Goal: Task Accomplishment & Management: Use online tool/utility

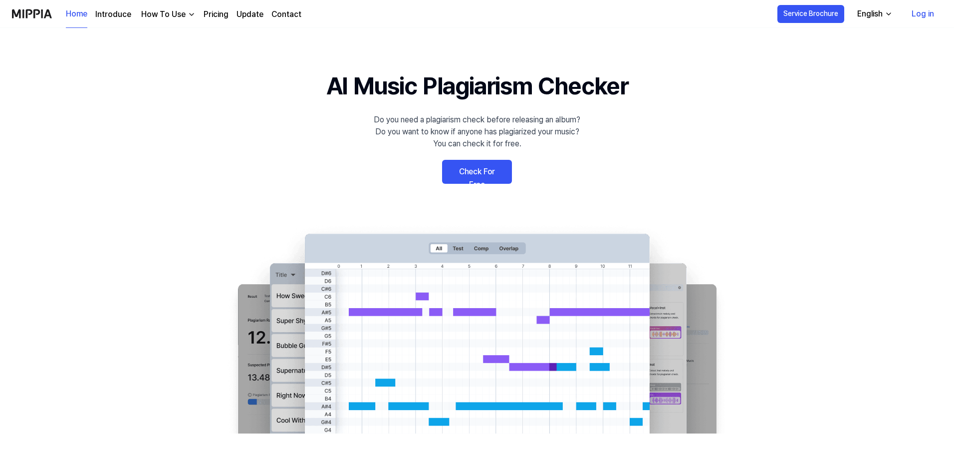
click at [454, 174] on link "Check For Free" at bounding box center [477, 172] width 70 height 24
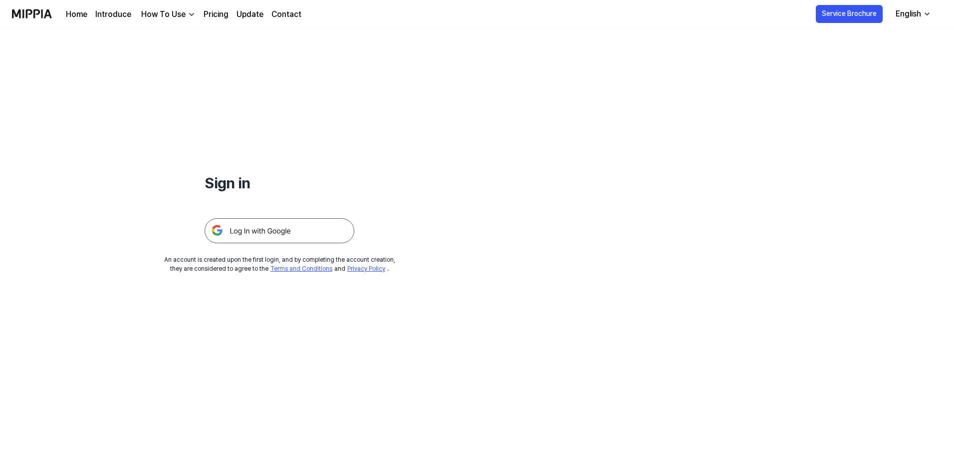
click at [257, 233] on img at bounding box center [280, 230] width 150 height 25
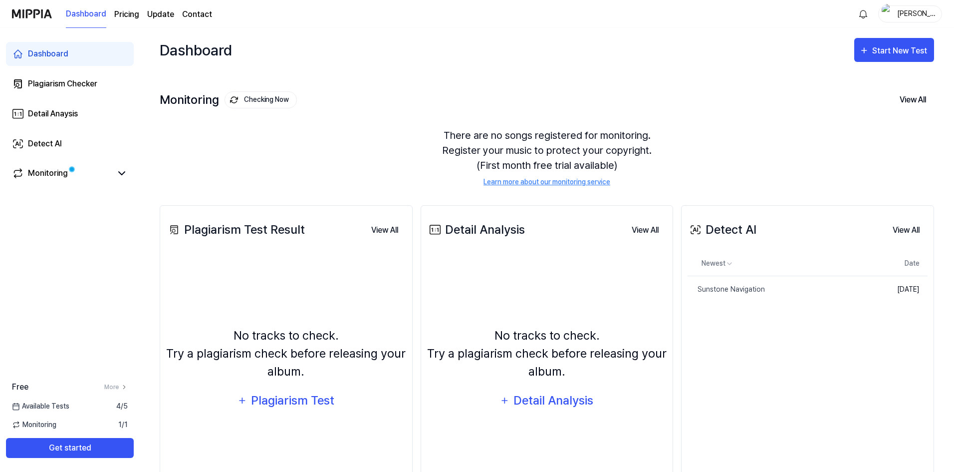
click at [783, 101] on div "Monitoring Checking Now View All" at bounding box center [547, 100] width 775 height 16
click at [888, 53] on div "Start New Test" at bounding box center [900, 50] width 57 height 13
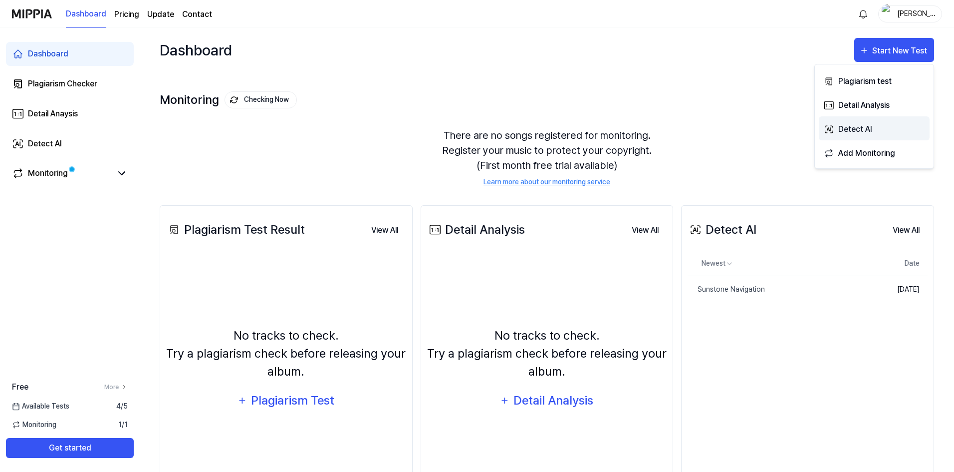
click at [874, 129] on div "Detect AI" at bounding box center [881, 129] width 87 height 13
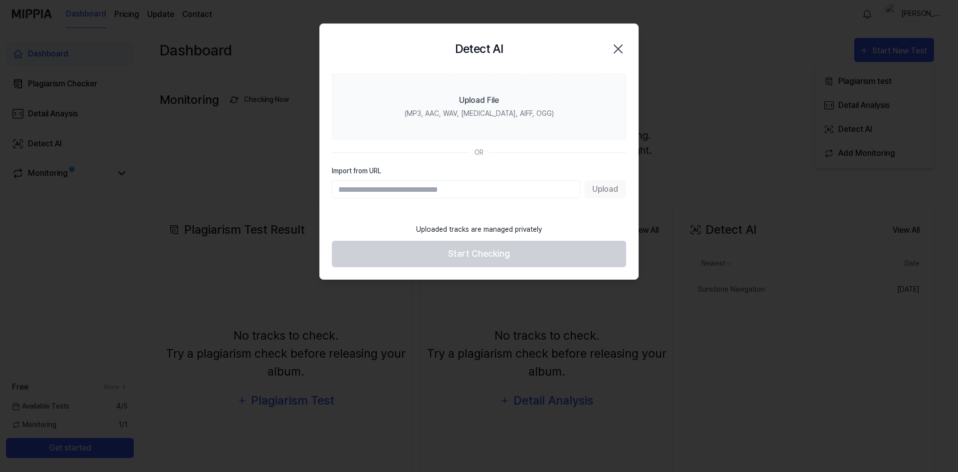
click at [453, 193] on input "Import from URL" at bounding box center [456, 189] width 249 height 18
click at [599, 189] on div "Upload" at bounding box center [479, 189] width 294 height 18
click at [485, 197] on input "Import from URL" at bounding box center [456, 189] width 249 height 18
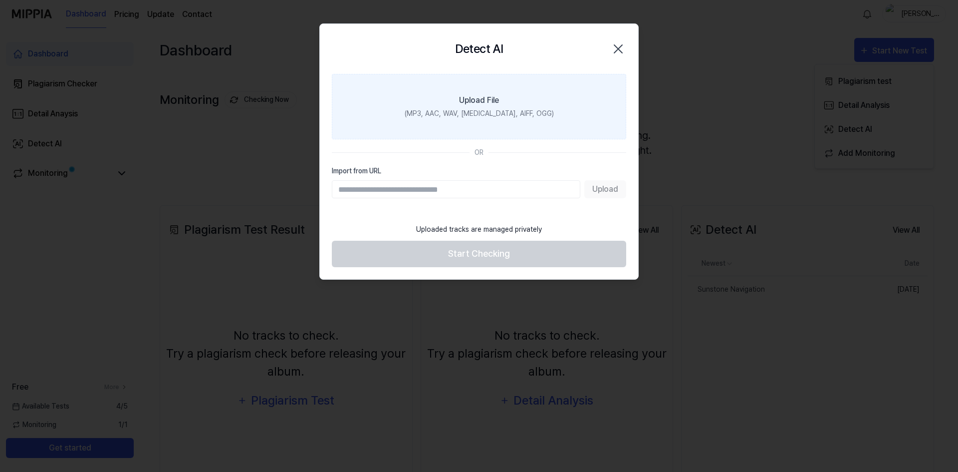
click at [478, 91] on label "Upload File (MP3, AAC, WAV, FLAC, AIFF, OGG)" at bounding box center [479, 106] width 294 height 65
click at [0, 0] on input "Upload File (MP3, AAC, WAV, FLAC, AIFF, OGG)" at bounding box center [0, 0] width 0 height 0
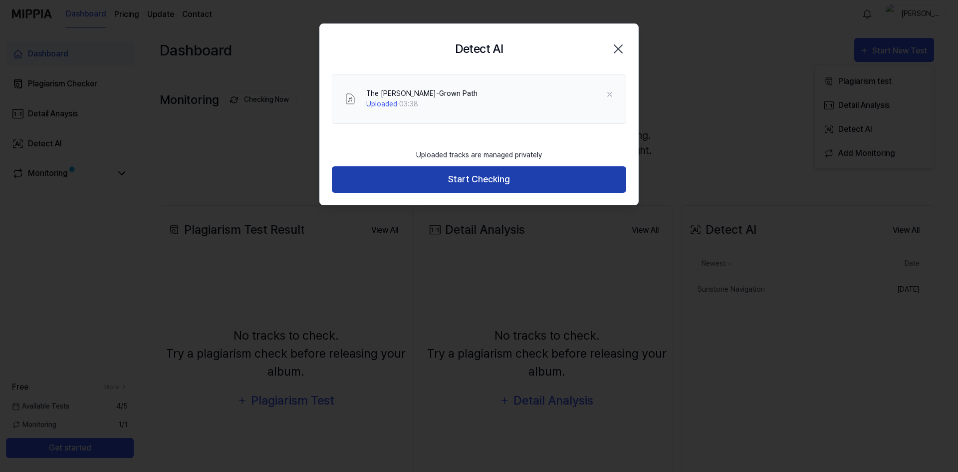
click at [485, 177] on button "Start Checking" at bounding box center [479, 179] width 294 height 26
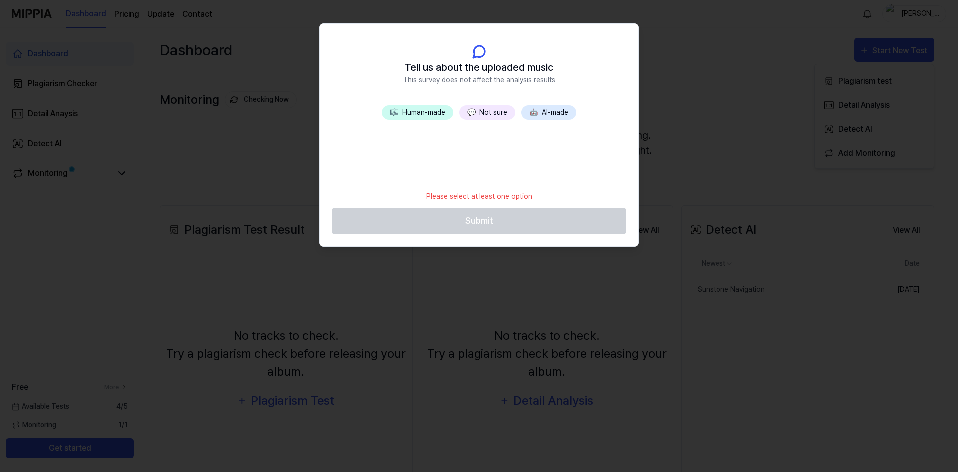
click at [484, 117] on button "💬 Not sure" at bounding box center [487, 112] width 56 height 14
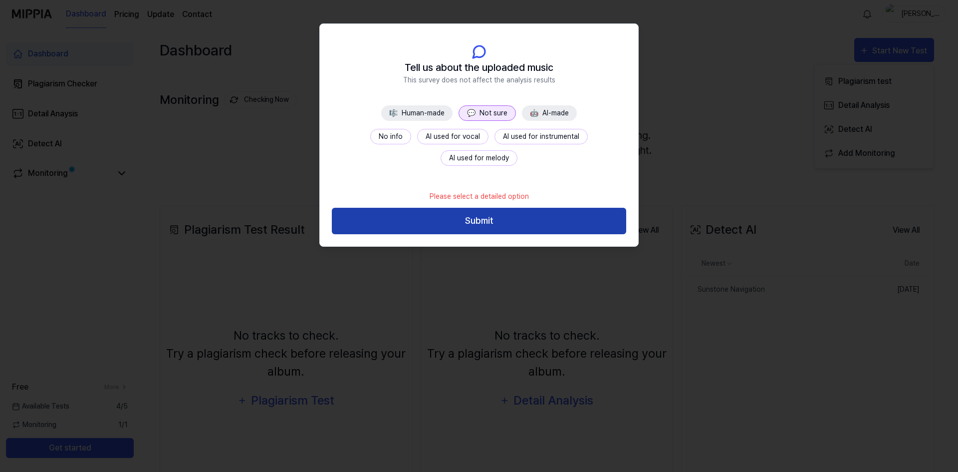
click at [479, 225] on button "Submit" at bounding box center [479, 221] width 294 height 26
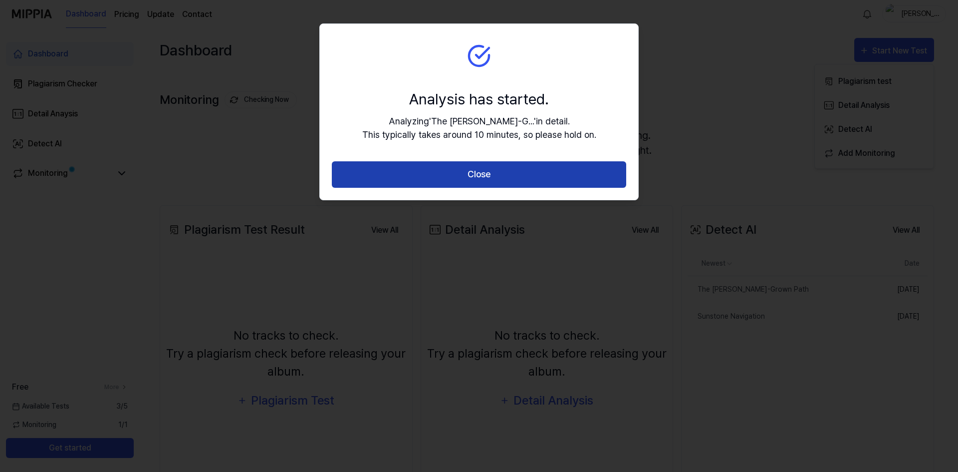
click at [497, 170] on button "Close" at bounding box center [479, 174] width 294 height 26
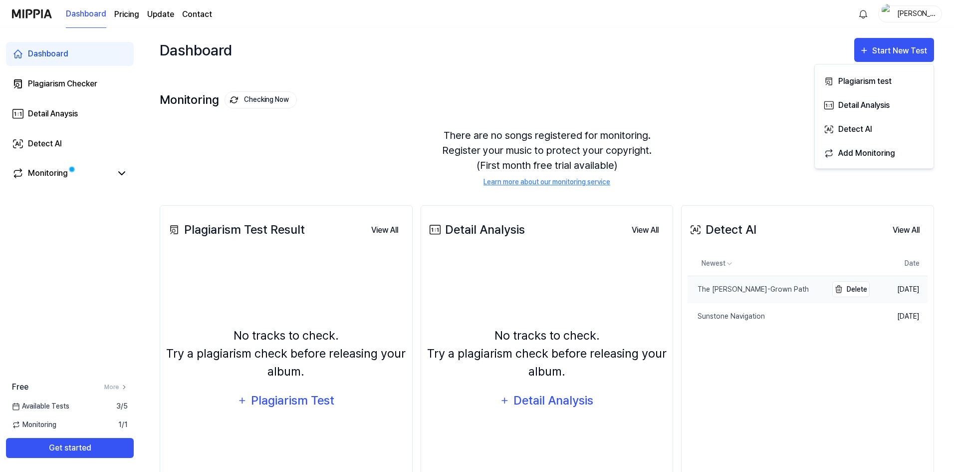
click at [745, 290] on div "The Moss-Grown Path" at bounding box center [748, 289] width 121 height 10
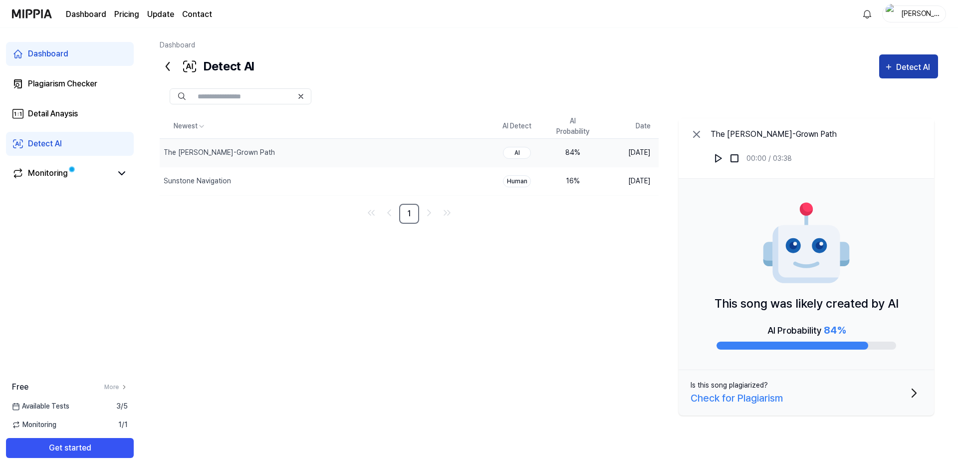
click at [936, 57] on button "Detect AI" at bounding box center [908, 66] width 59 height 24
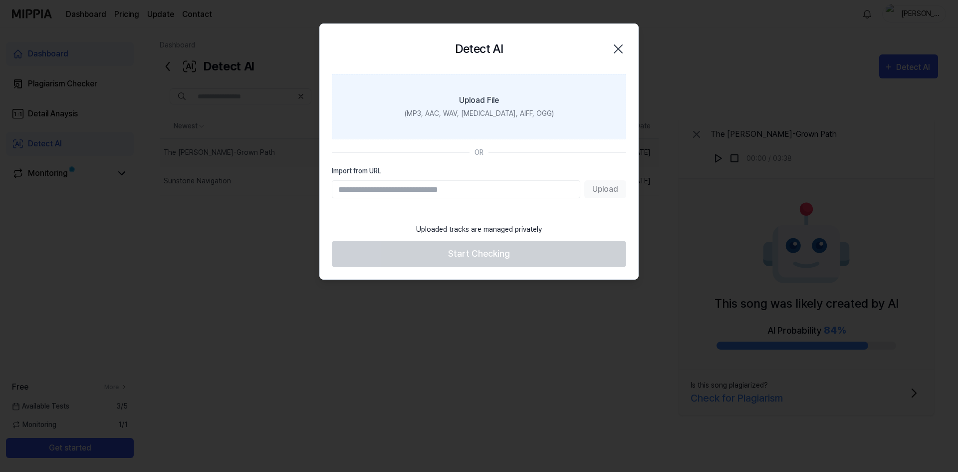
click at [484, 116] on div "(MP3, AAC, WAV, FLAC, AIFF, OGG)" at bounding box center [479, 113] width 149 height 10
click at [0, 0] on input "Upload File (MP3, AAC, WAV, FLAC, AIFF, OGG)" at bounding box center [0, 0] width 0 height 0
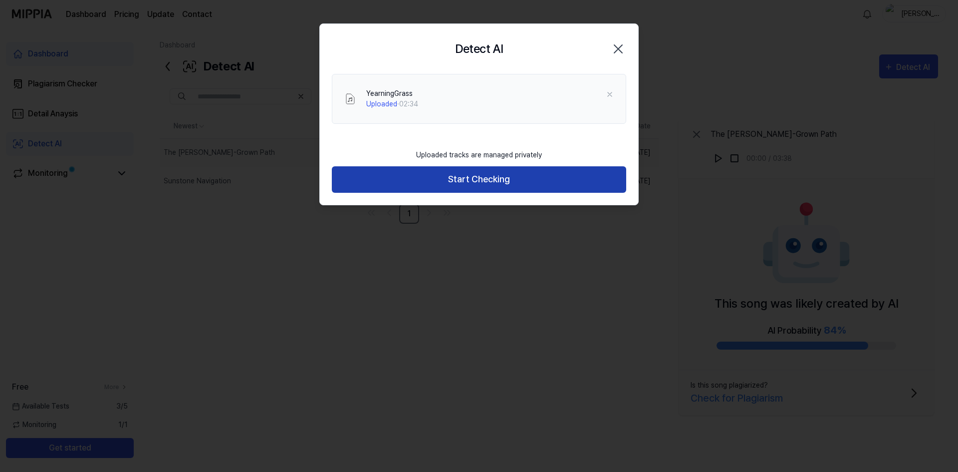
click at [516, 183] on button "Start Checking" at bounding box center [479, 179] width 294 height 26
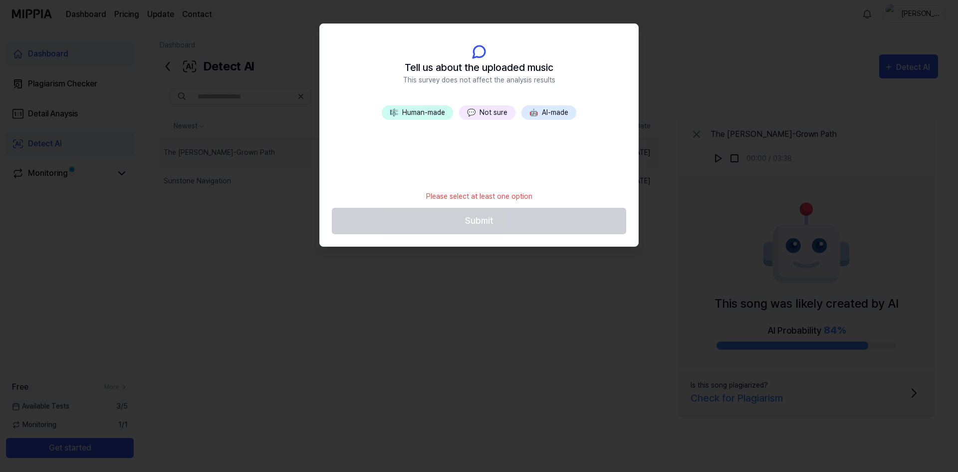
click at [498, 120] on button "💬 Not sure" at bounding box center [487, 112] width 56 height 14
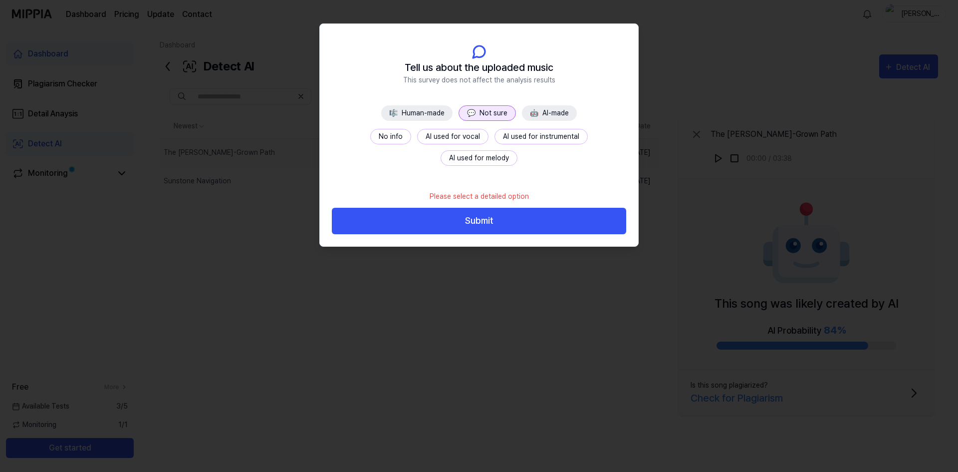
click at [495, 111] on button "💬 Not sure" at bounding box center [487, 112] width 57 height 15
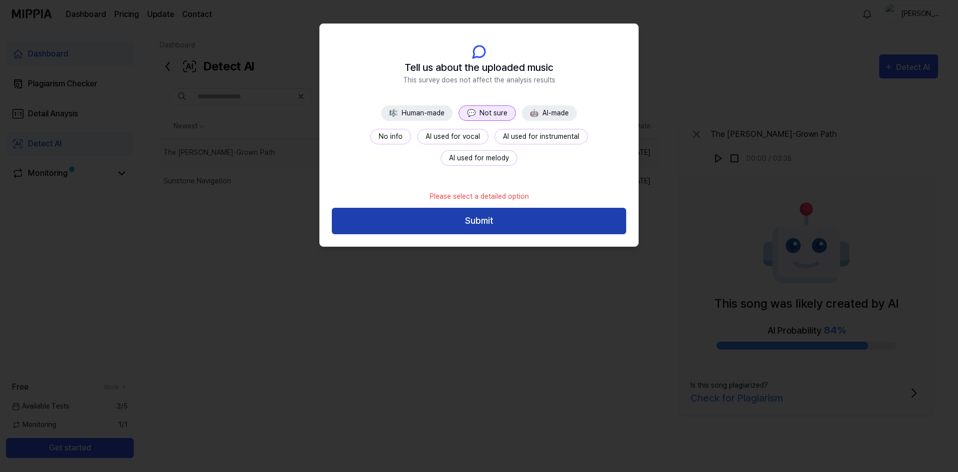
click at [506, 213] on button "Submit" at bounding box center [479, 221] width 294 height 26
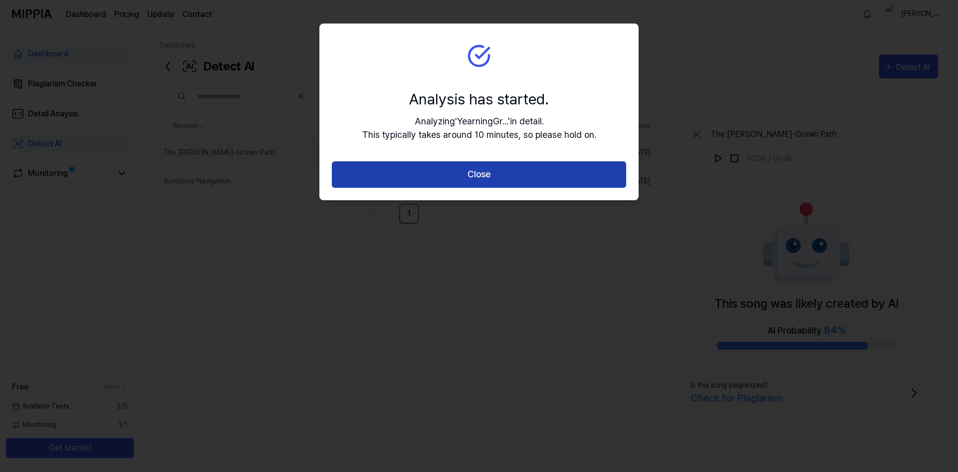
click at [529, 181] on button "Close" at bounding box center [479, 174] width 294 height 26
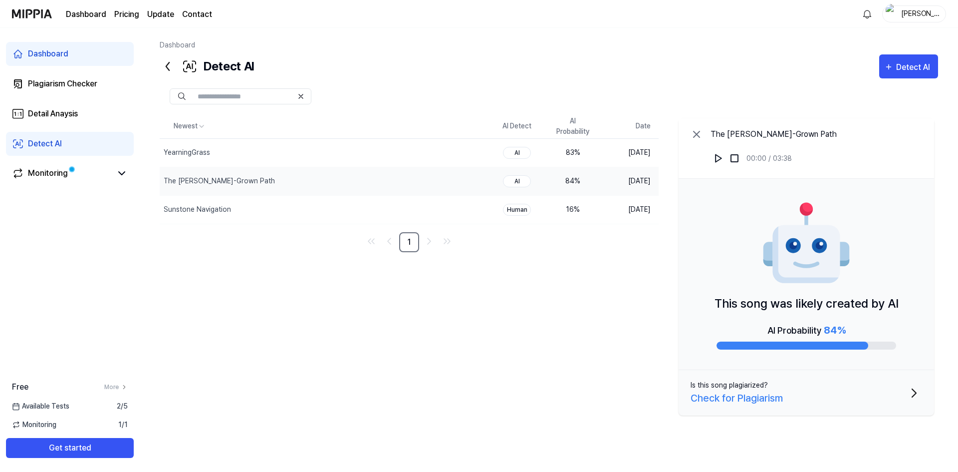
click at [622, 60] on div "Detect AI Detect AI" at bounding box center [549, 66] width 779 height 24
click at [891, 61] on icon "button" at bounding box center [888, 67] width 9 height 12
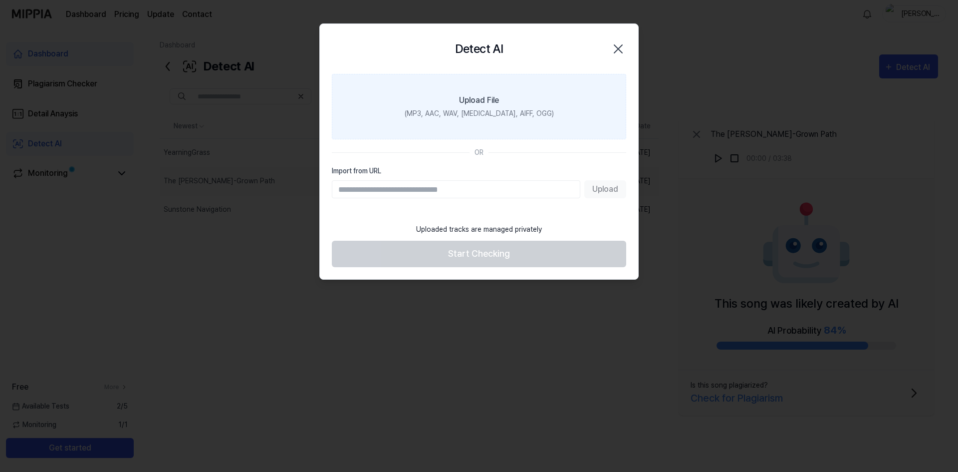
click at [478, 104] on div "Upload File" at bounding box center [479, 100] width 40 height 12
click at [0, 0] on input "Upload File (MP3, AAC, WAV, FLAC, AIFF, OGG)" at bounding box center [0, 0] width 0 height 0
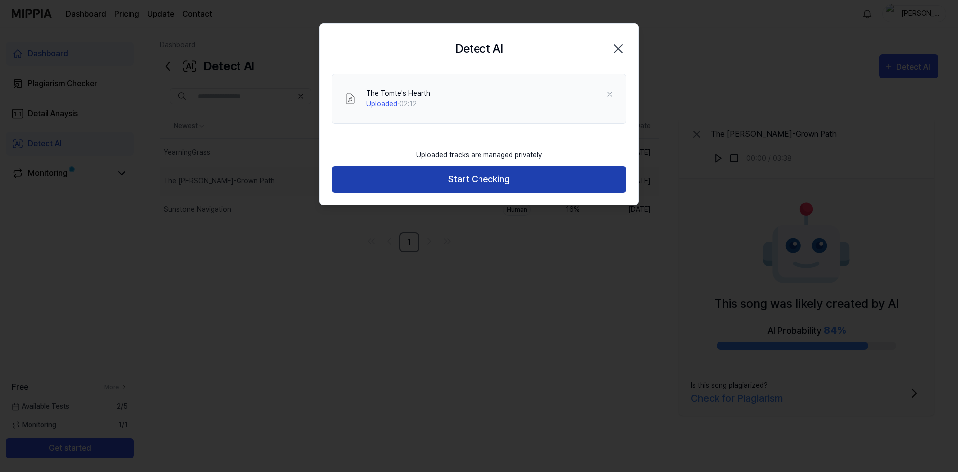
click at [498, 183] on button "Start Checking" at bounding box center [479, 179] width 294 height 26
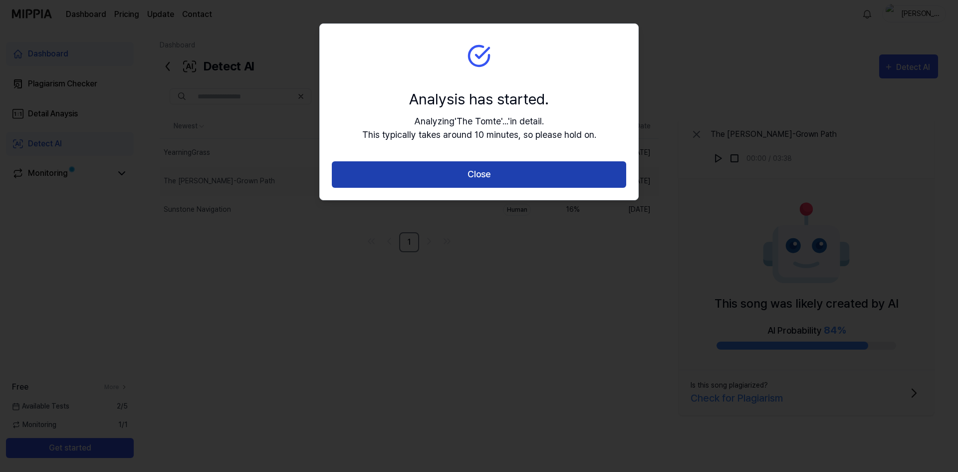
click at [499, 171] on button "Close" at bounding box center [479, 174] width 294 height 26
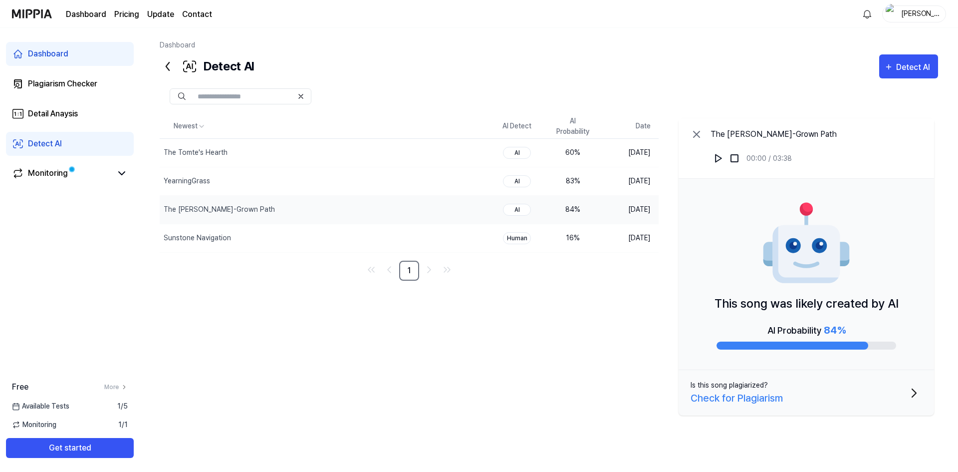
click at [629, 309] on div "Newest AI Detect AI Probability Date The Tomte's Hearth Delete AI 60 % Aug 27, …" at bounding box center [549, 267] width 779 height 306
click at [188, 233] on div "Sunstone Navigation" at bounding box center [197, 238] width 67 height 10
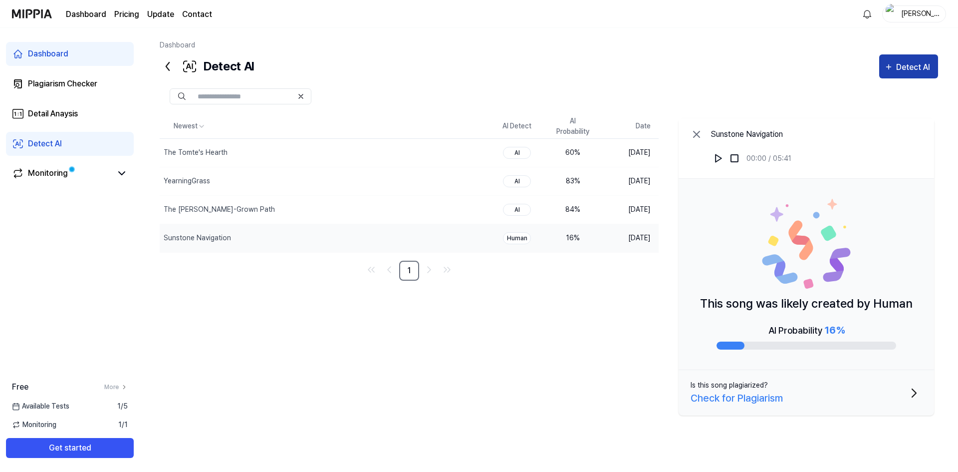
click at [906, 67] on div "Detect AI" at bounding box center [914, 67] width 37 height 13
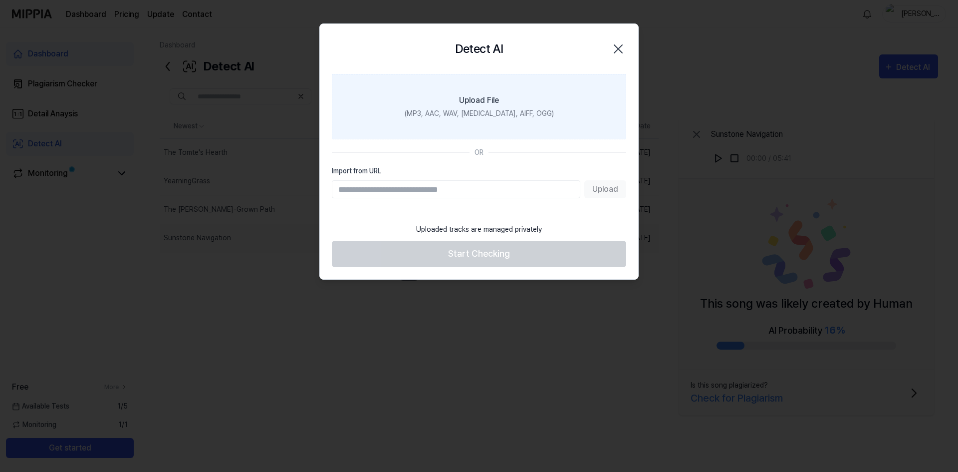
click at [492, 117] on div "(MP3, AAC, WAV, FLAC, AIFF, OGG)" at bounding box center [479, 113] width 149 height 10
click at [0, 0] on input "Upload File (MP3, AAC, WAV, FLAC, AIFF, OGG)" at bounding box center [0, 0] width 0 height 0
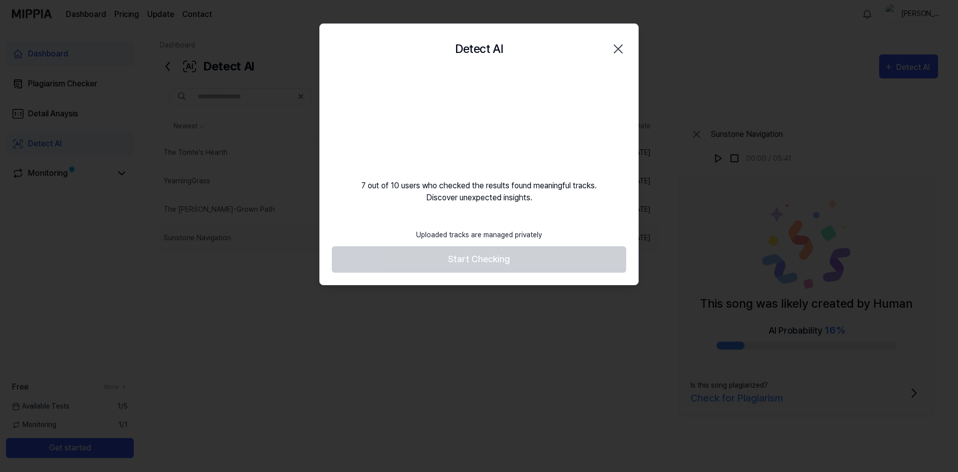
click at [619, 52] on icon "button" at bounding box center [618, 49] width 16 height 16
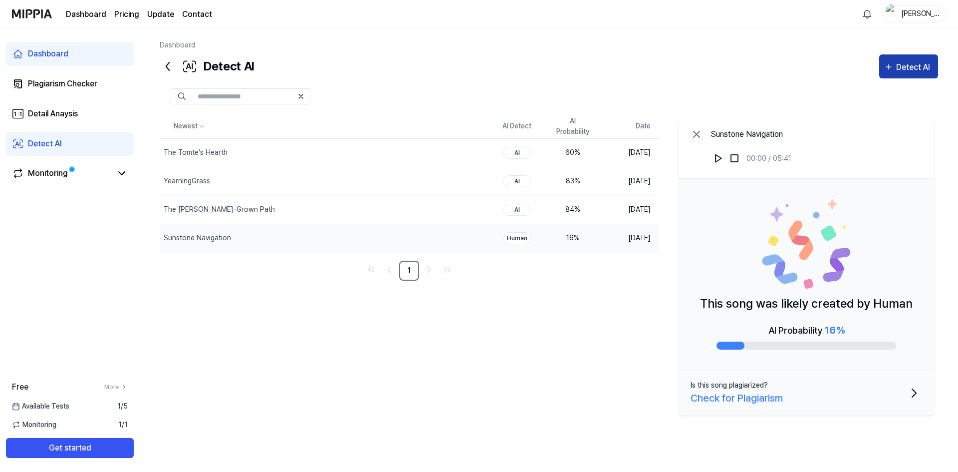
click at [897, 63] on div "Detect AI" at bounding box center [914, 67] width 37 height 13
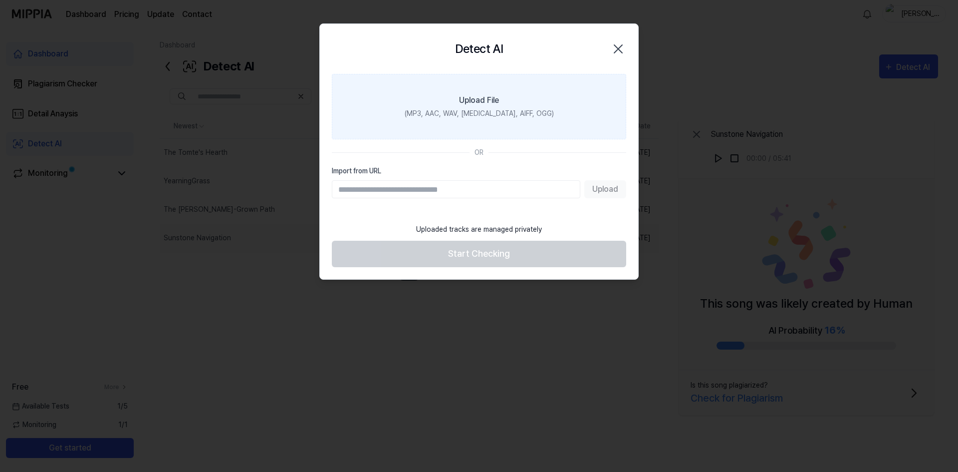
click at [498, 120] on label "Upload File (MP3, AAC, WAV, FLAC, AIFF, OGG)" at bounding box center [479, 106] width 294 height 65
click at [0, 0] on input "Upload File (MP3, AAC, WAV, FLAC, AIFF, OGG)" at bounding box center [0, 0] width 0 height 0
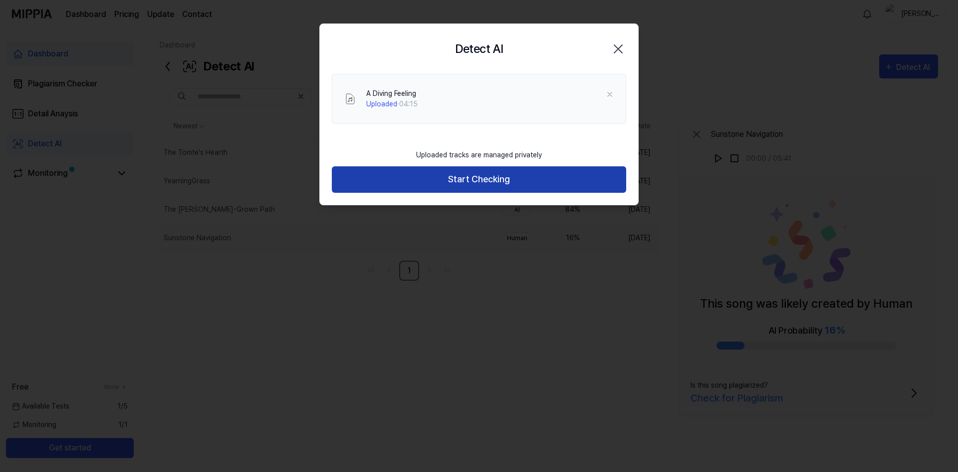
click at [453, 191] on button "Start Checking" at bounding box center [479, 179] width 294 height 26
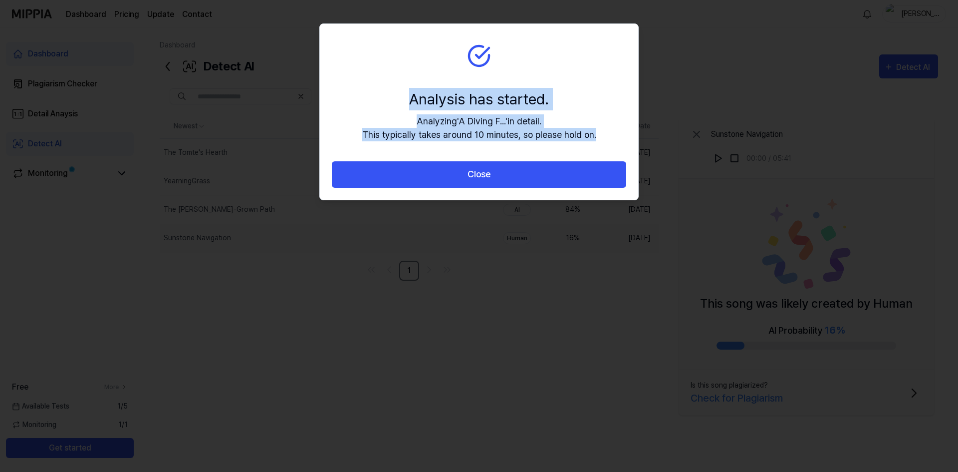
drag, startPoint x: 424, startPoint y: 94, endPoint x: 602, endPoint y: 135, distance: 182.7
click at [602, 135] on section "Analysis has started. Analyzing ' A Diving F... ' in detail. This typically tak…" at bounding box center [479, 92] width 318 height 137
drag, startPoint x: 478, startPoint y: 117, endPoint x: 602, endPoint y: 145, distance: 127.8
click at [602, 145] on section "Analysis has started. Analyzing ' A Diving F... ' in detail. This typically tak…" at bounding box center [479, 92] width 318 height 137
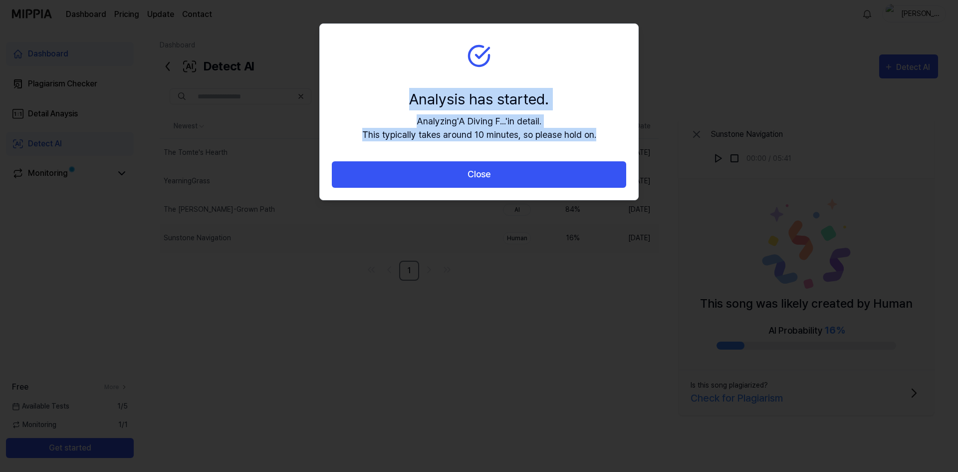
click at [602, 145] on section "Analysis has started. Analyzing ' A Diving F... ' in detail. This typically tak…" at bounding box center [479, 92] width 318 height 137
drag, startPoint x: 603, startPoint y: 139, endPoint x: 380, endPoint y: 104, distance: 226.3
click at [380, 104] on section "Analysis has started. Analyzing ' A Diving F... ' in detail. This typically tak…" at bounding box center [479, 92] width 318 height 137
click at [380, 104] on div "Analysis has started." at bounding box center [479, 99] width 234 height 22
drag, startPoint x: 407, startPoint y: 101, endPoint x: 613, endPoint y: 143, distance: 210.3
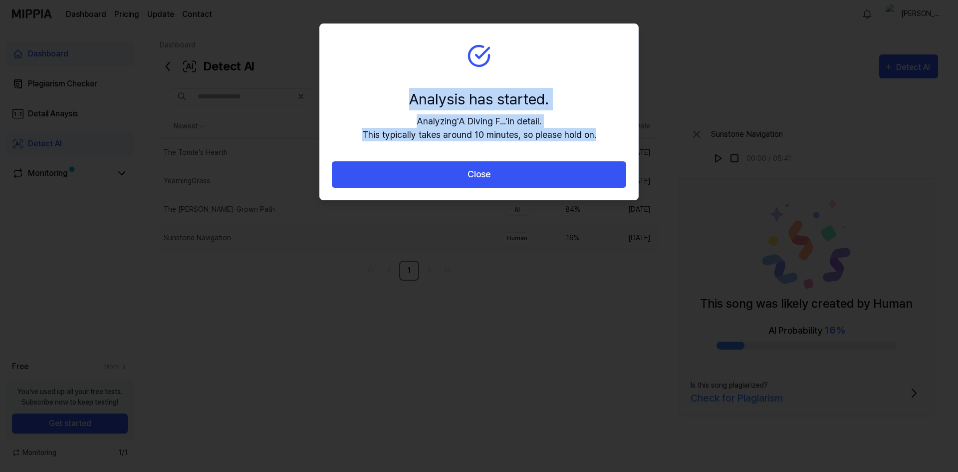
click at [613, 143] on section "Analysis has started. Analyzing ' A Diving F... ' in detail. This typically tak…" at bounding box center [479, 92] width 318 height 137
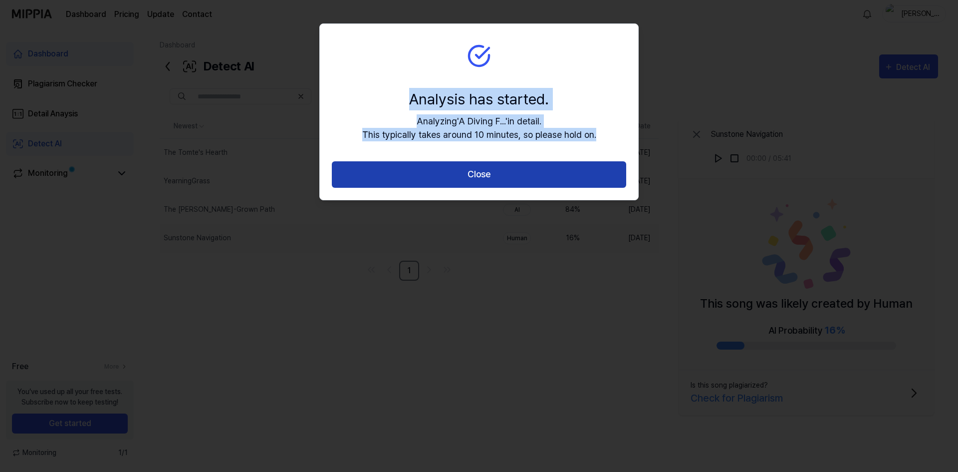
click at [575, 173] on button "Close" at bounding box center [479, 174] width 294 height 26
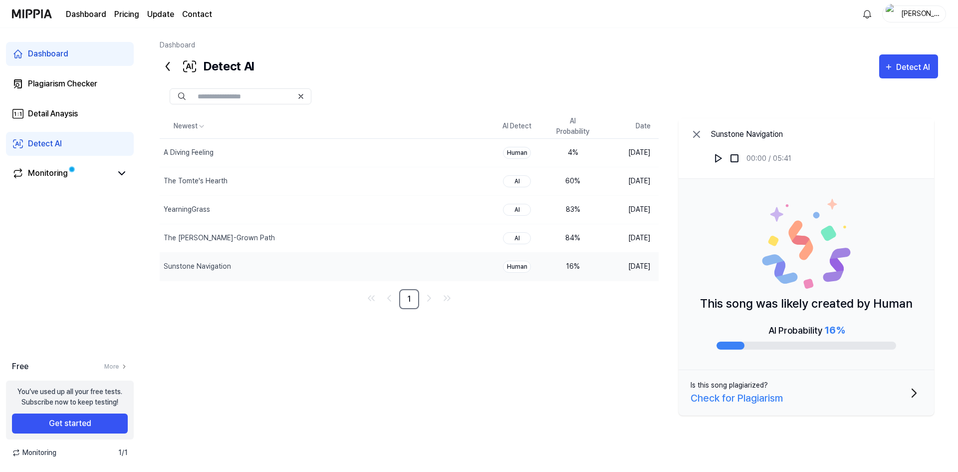
click at [395, 71] on div "Detect AI Detect AI" at bounding box center [549, 66] width 779 height 24
click at [917, 66] on div "Detect AI" at bounding box center [914, 67] width 37 height 13
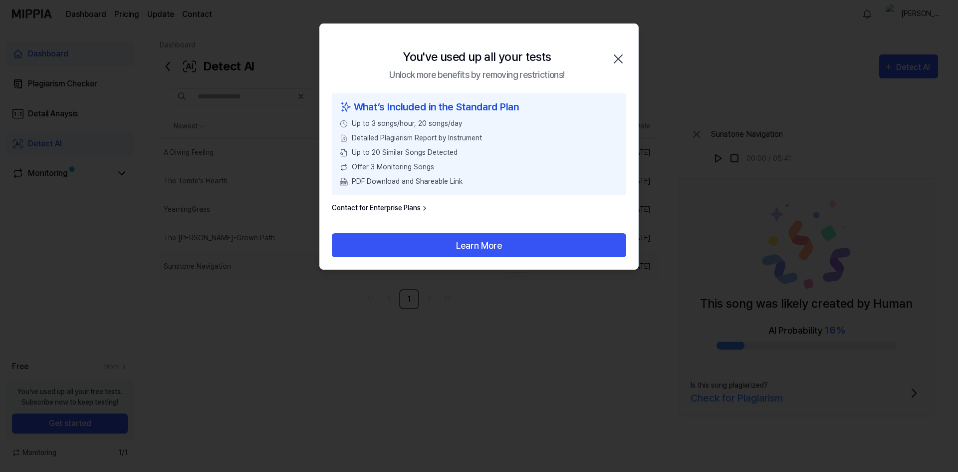
click at [618, 57] on icon "button" at bounding box center [618, 59] width 16 height 16
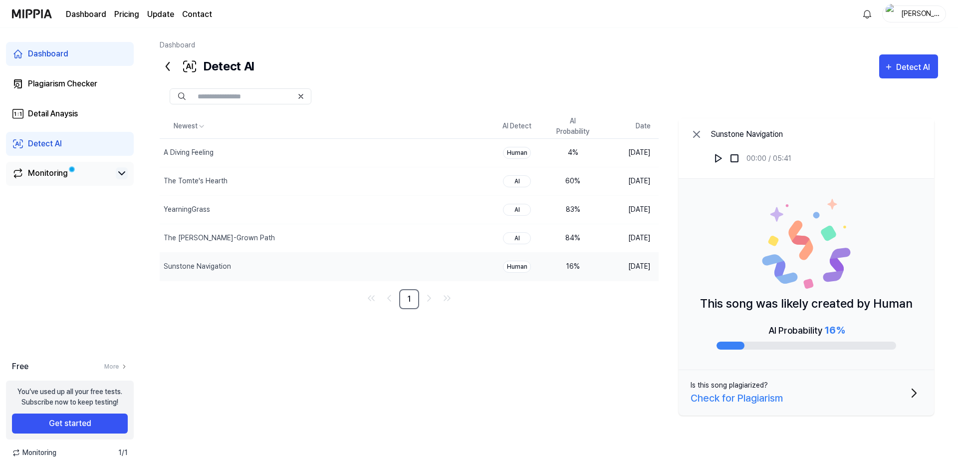
click at [119, 175] on icon at bounding box center [122, 173] width 12 height 12
click at [121, 174] on icon at bounding box center [122, 173] width 12 height 12
click at [434, 33] on div "Dashboard Detect AI Detect AI Plagiarism Checker Detail Analysis Detect AI Newe…" at bounding box center [549, 250] width 819 height 444
click at [637, 37] on div "Dashboard Detect AI Detect AI Plagiarism Checker Detail Analysis Detect AI Newe…" at bounding box center [549, 250] width 819 height 444
click at [499, 54] on div "Dashboard Detect AI Detect AI" at bounding box center [549, 59] width 779 height 38
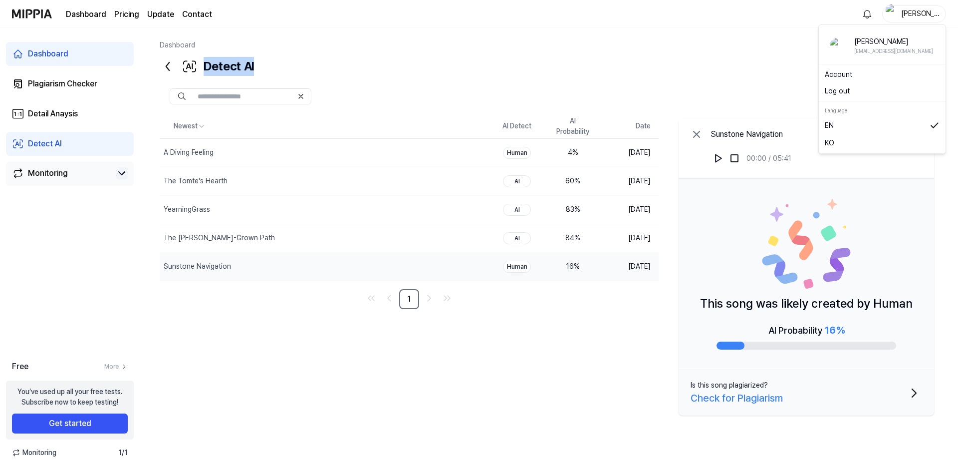
click at [897, 13] on img "button" at bounding box center [892, 14] width 12 height 20
click at [841, 91] on button "Log out" at bounding box center [882, 91] width 115 height 10
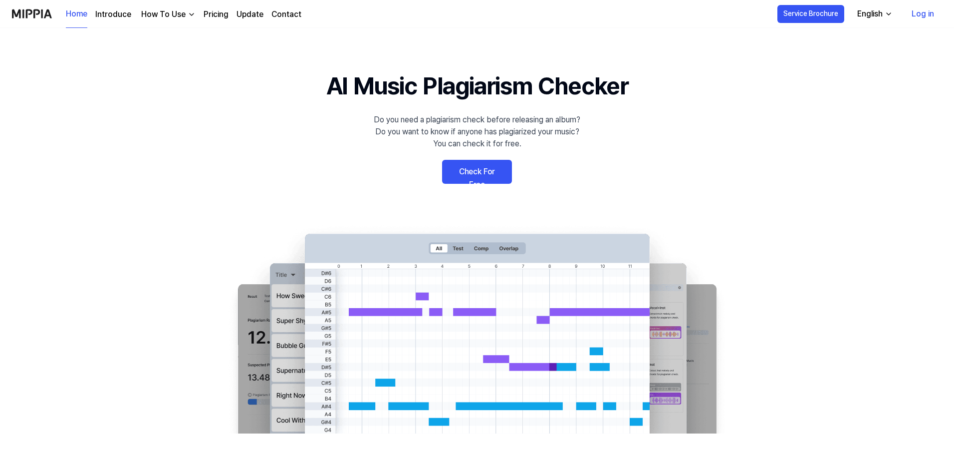
click at [915, 13] on link "Log in" at bounding box center [923, 14] width 38 height 28
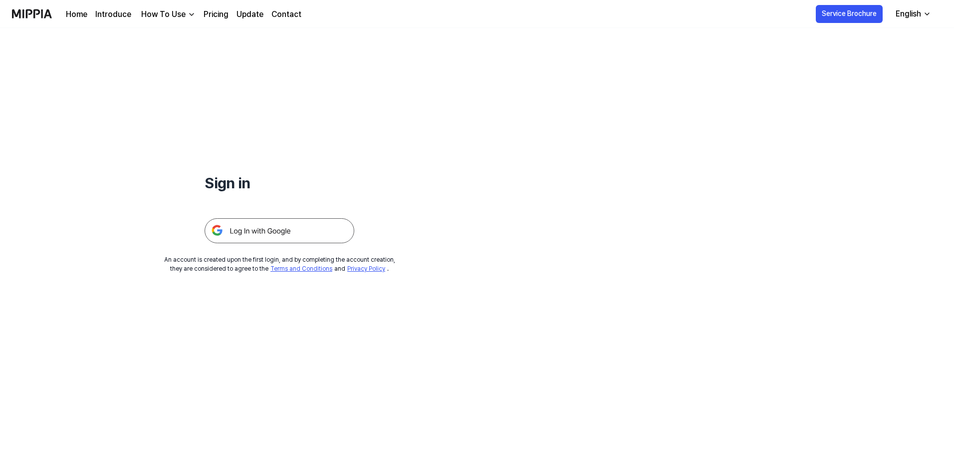
click at [304, 231] on img at bounding box center [280, 230] width 150 height 25
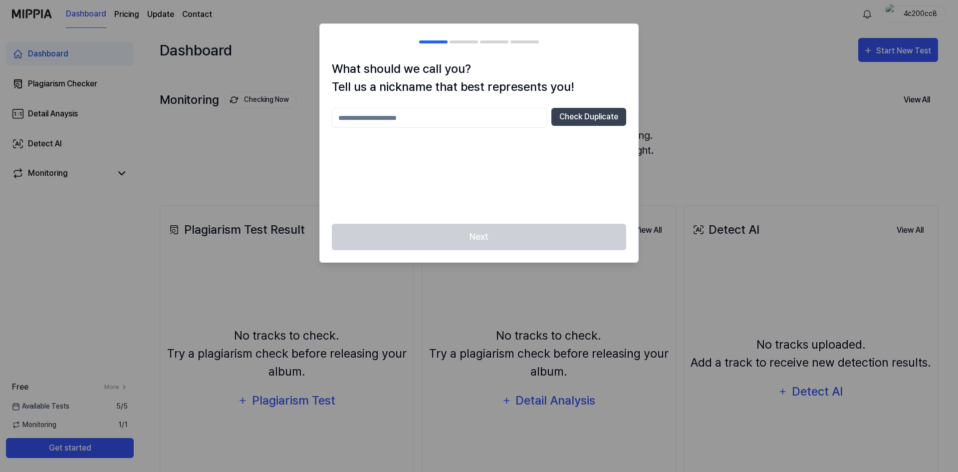
click at [476, 235] on div "Next" at bounding box center [479, 243] width 318 height 38
click at [488, 126] on input "text" at bounding box center [440, 118] width 216 height 20
click at [578, 116] on button "Check Duplicate" at bounding box center [588, 117] width 75 height 18
click at [452, 126] on input "****" at bounding box center [440, 118] width 216 height 20
type input "**********"
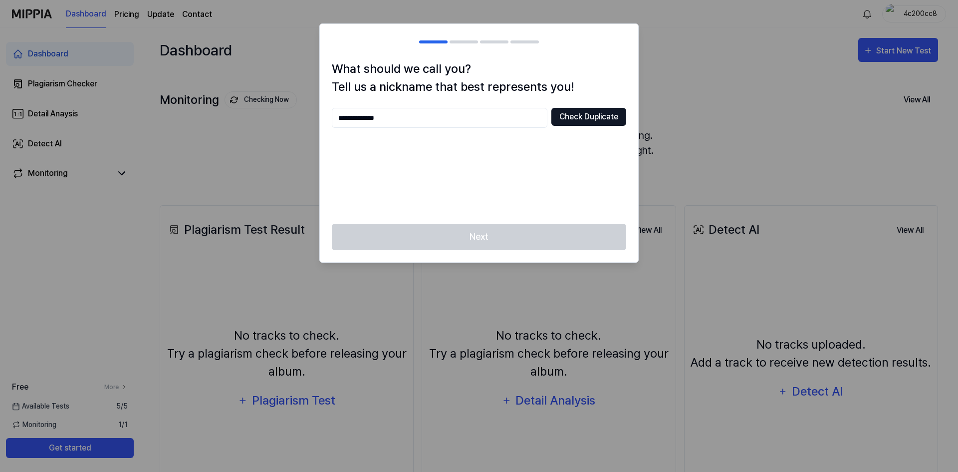
click at [569, 122] on button "Check Duplicate" at bounding box center [588, 117] width 75 height 18
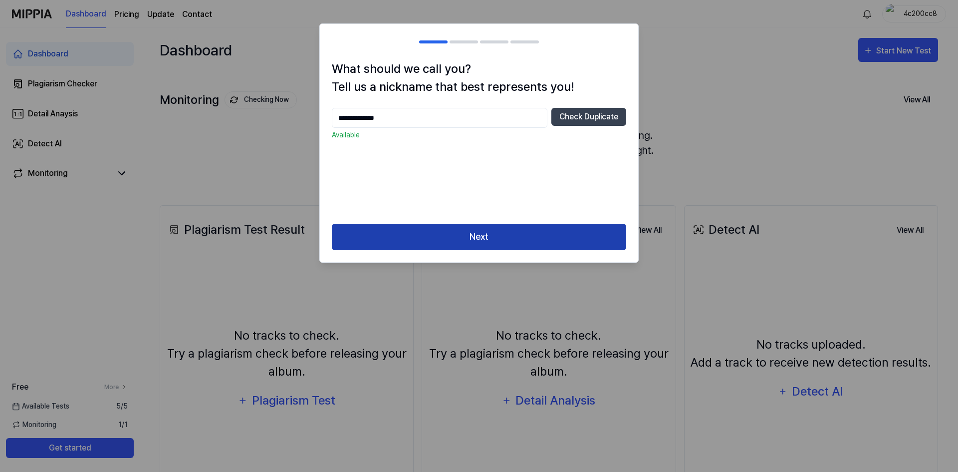
click at [471, 233] on button "Next" at bounding box center [479, 237] width 294 height 26
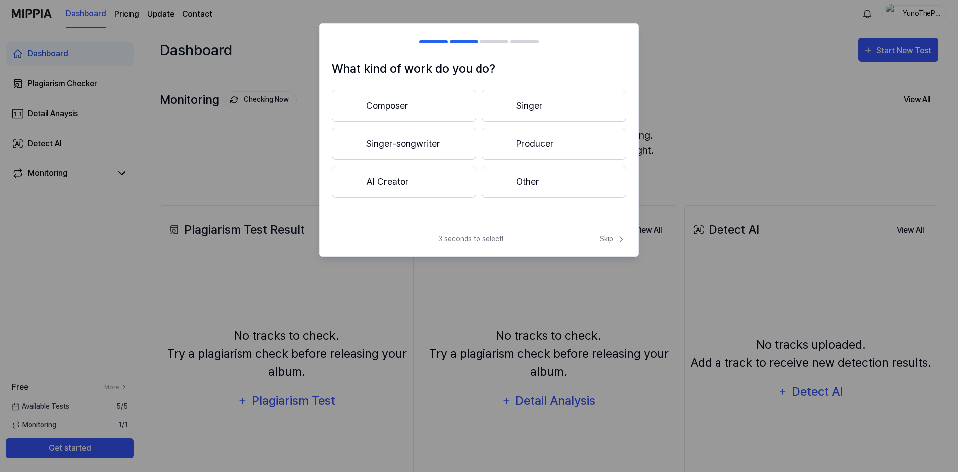
click at [612, 241] on span "Skip" at bounding box center [613, 239] width 26 height 10
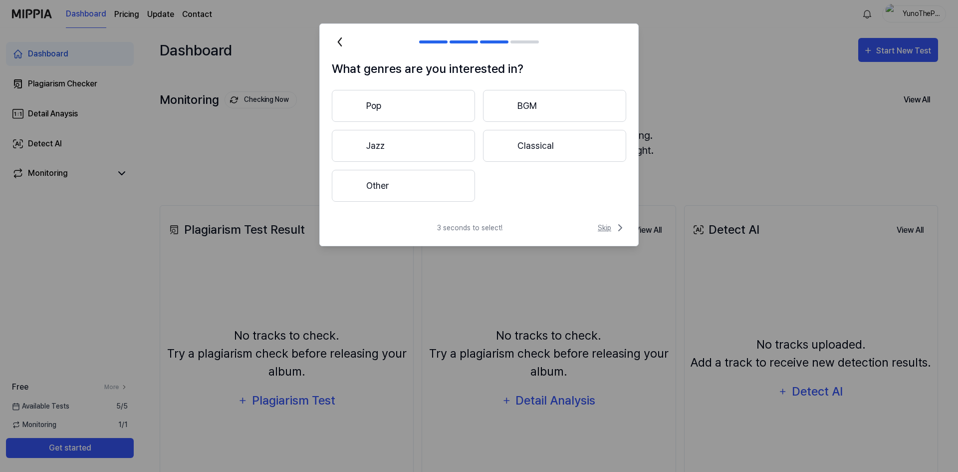
click at [611, 233] on span "Skip" at bounding box center [612, 228] width 28 height 12
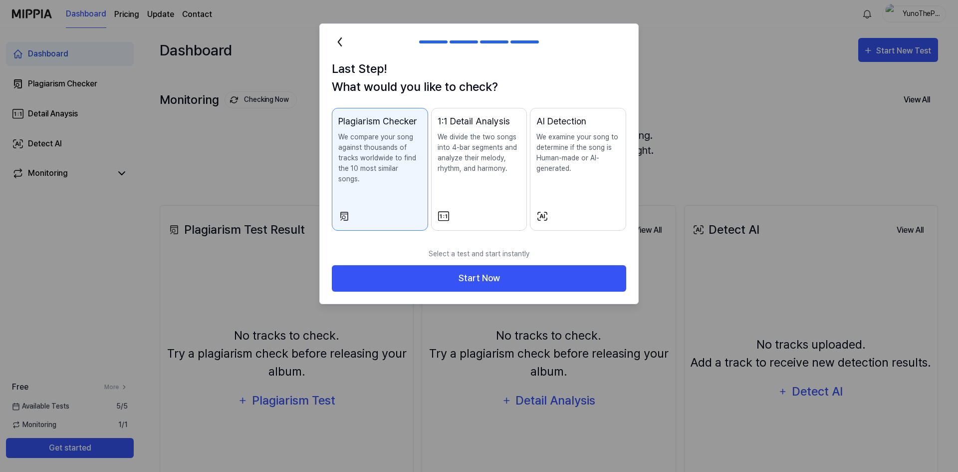
click at [604, 147] on p "We examine your song to determine if the song is Human-made or AI-generated." at bounding box center [578, 153] width 83 height 42
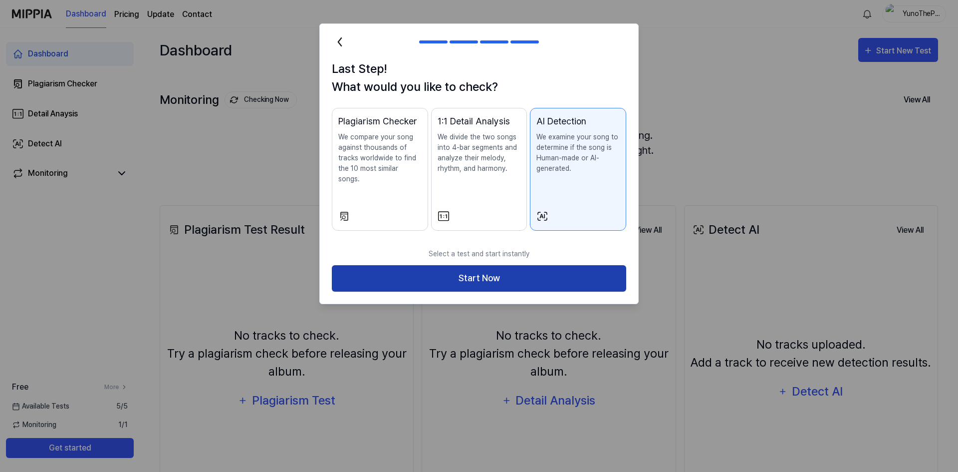
click at [535, 269] on button "Start Now" at bounding box center [479, 278] width 294 height 26
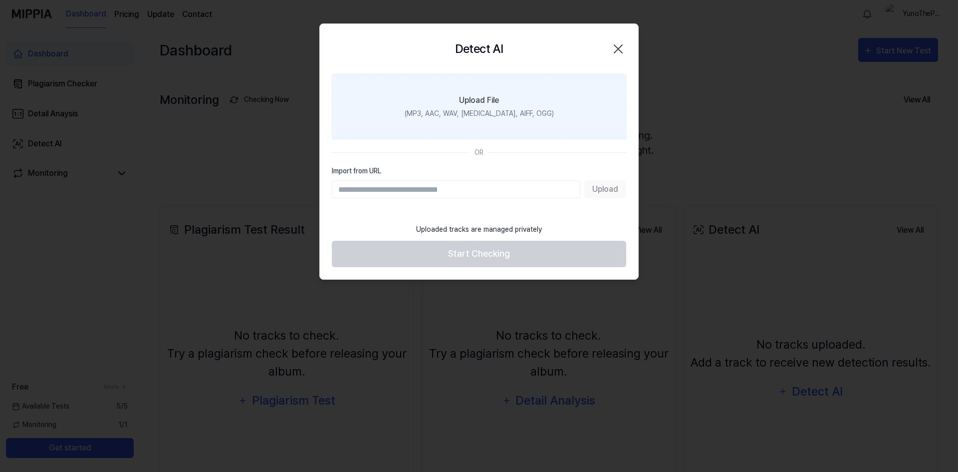
click at [549, 114] on label "Upload File (MP3, AAC, WAV, FLAC, AIFF, OGG)" at bounding box center [479, 106] width 294 height 65
click at [0, 0] on input "Upload File (MP3, AAC, WAV, FLAC, AIFF, OGG)" at bounding box center [0, 0] width 0 height 0
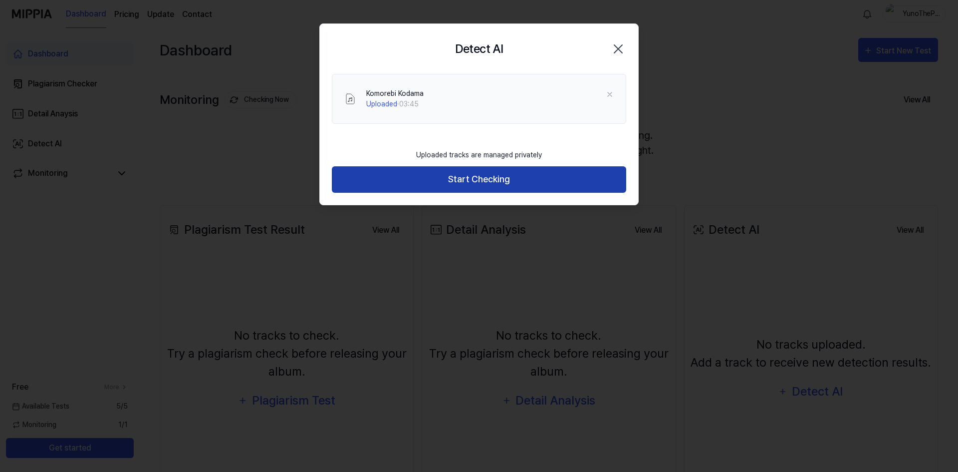
click at [486, 186] on button "Start Checking" at bounding box center [479, 179] width 294 height 26
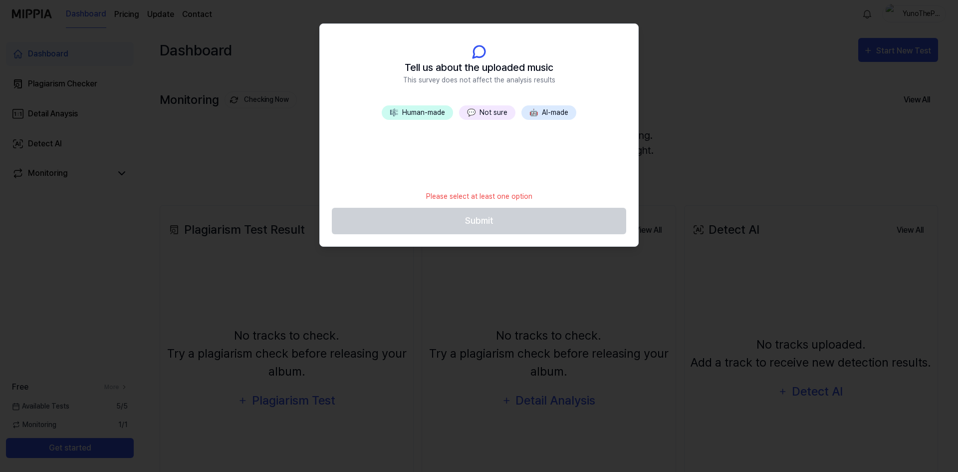
click at [496, 117] on button "💬 Not sure" at bounding box center [487, 112] width 56 height 14
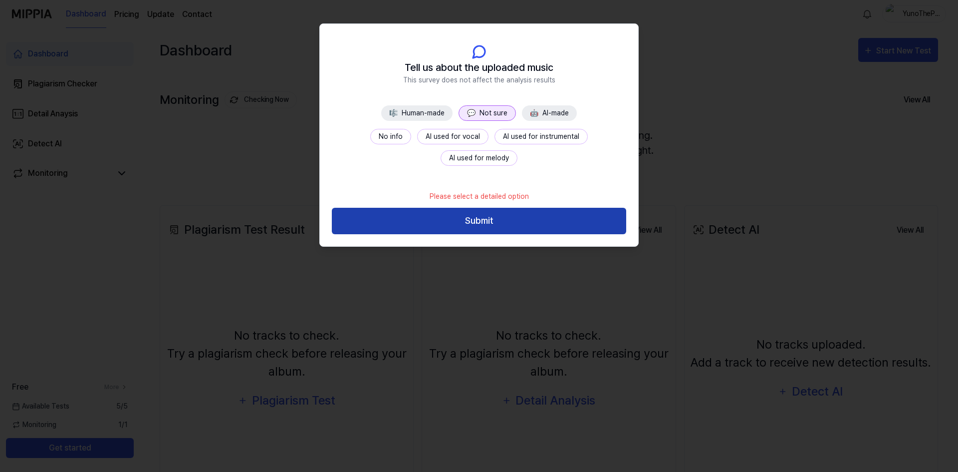
click at [509, 217] on button "Submit" at bounding box center [479, 221] width 294 height 26
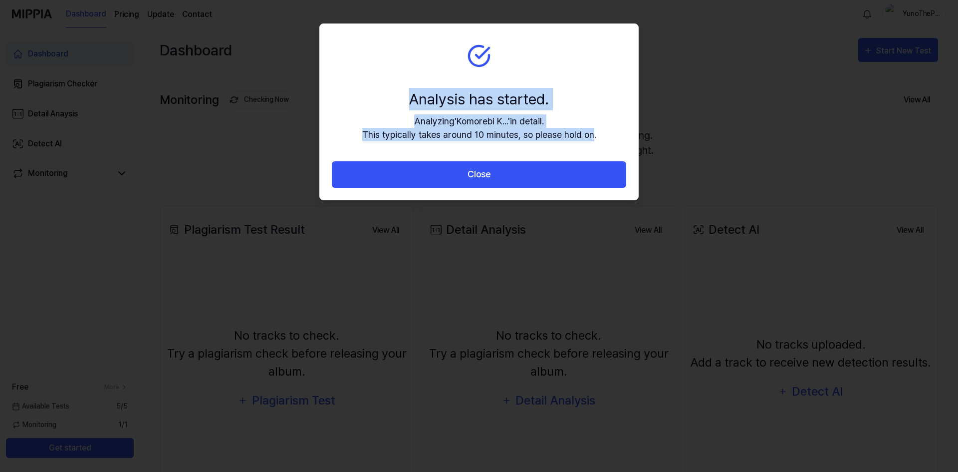
drag, startPoint x: 412, startPoint y: 93, endPoint x: 593, endPoint y: 141, distance: 187.5
click at [593, 141] on div "Analysis has started. Analyzing ' Komorebi K... ' in detail. This typically tak…" at bounding box center [479, 114] width 234 height 53
click at [593, 141] on div "Analyzing ' Komorebi K... ' in detail. This typically takes around 10 minutes, …" at bounding box center [479, 127] width 234 height 27
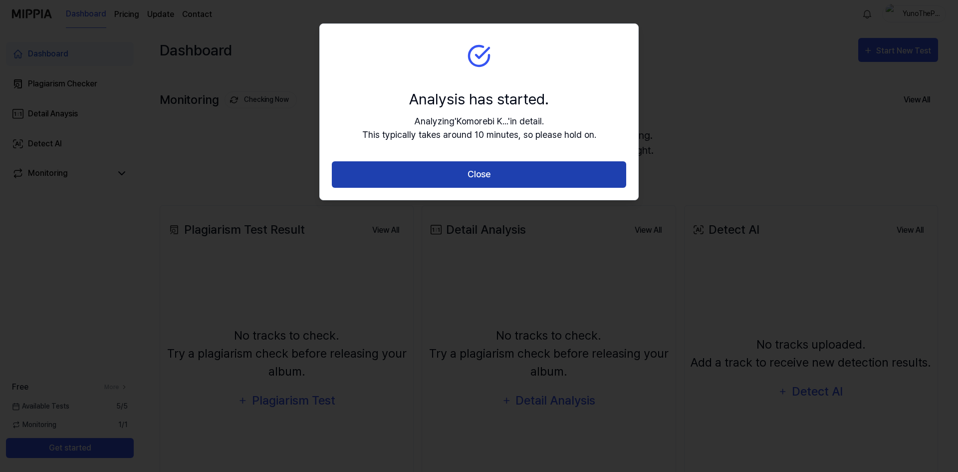
click at [526, 171] on button "Close" at bounding box center [479, 174] width 294 height 26
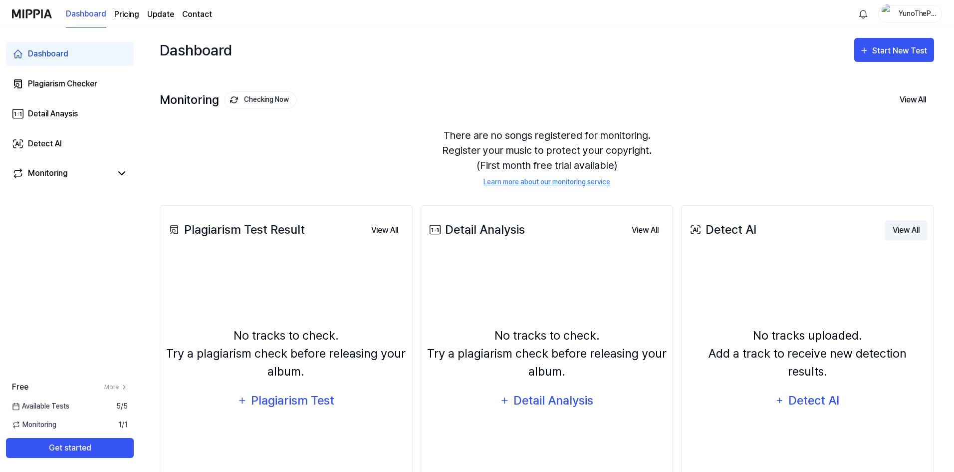
click at [906, 228] on button "View All" at bounding box center [906, 230] width 43 height 20
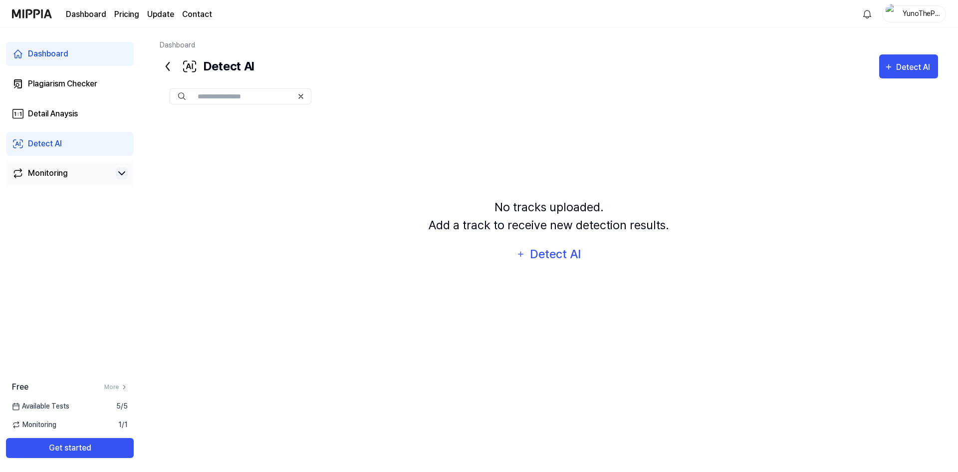
click at [124, 166] on div "Monitoring" at bounding box center [70, 174] width 128 height 24
click at [122, 172] on icon at bounding box center [122, 173] width 12 height 12
click at [119, 178] on icon at bounding box center [122, 173] width 12 height 12
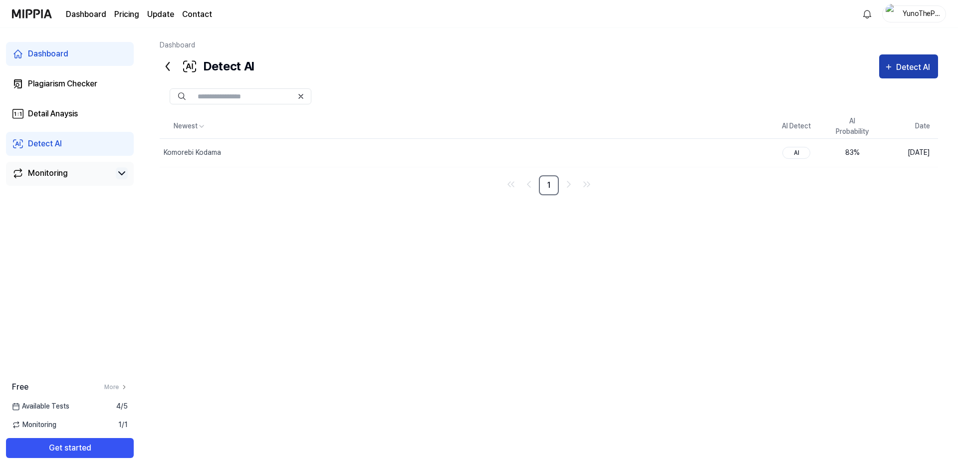
click at [901, 66] on div "Detect AI" at bounding box center [914, 67] width 37 height 13
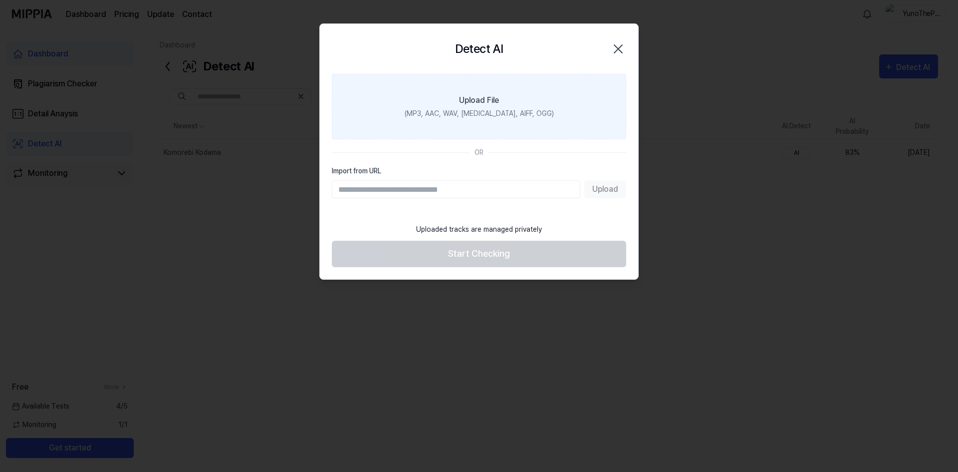
click at [465, 129] on label "Upload File (MP3, AAC, WAV, FLAC, AIFF, OGG)" at bounding box center [479, 106] width 294 height 65
click at [464, 129] on label "Upload File (MP3, AAC, WAV, FLAC, AIFF, OGG)" at bounding box center [479, 106] width 294 height 65
click at [0, 0] on input "Upload File (MP3, AAC, WAV, FLAC, AIFF, OGG)" at bounding box center [0, 0] width 0 height 0
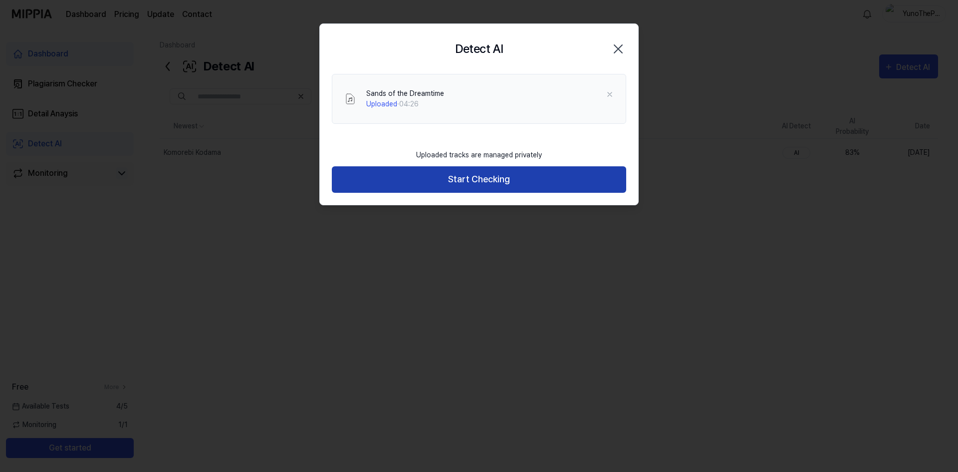
click at [474, 187] on button "Start Checking" at bounding box center [479, 179] width 294 height 26
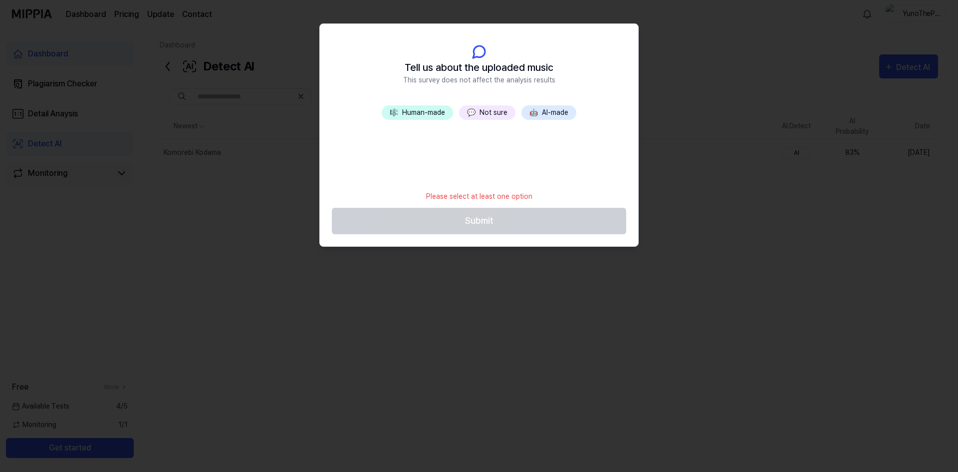
click at [424, 117] on button "🎼 Human-made" at bounding box center [417, 112] width 71 height 14
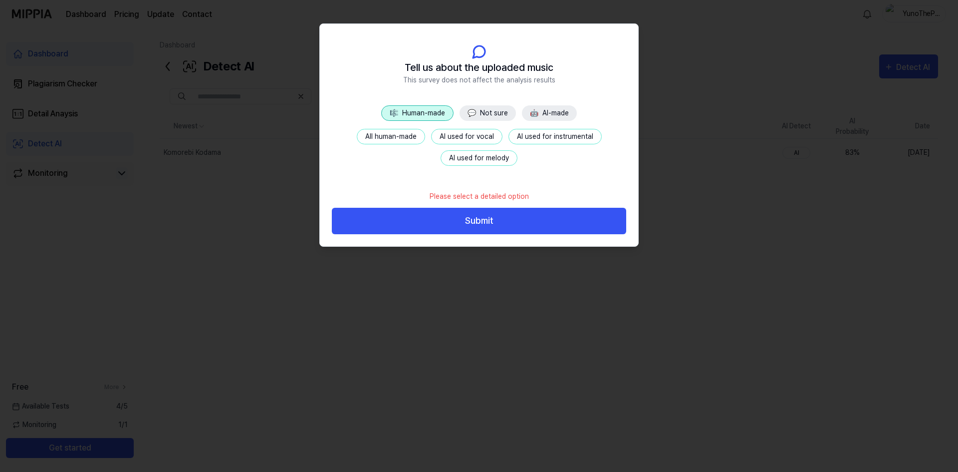
click at [482, 115] on button "💬 Not sure" at bounding box center [488, 112] width 56 height 15
click at [459, 220] on button "Submit" at bounding box center [479, 221] width 294 height 26
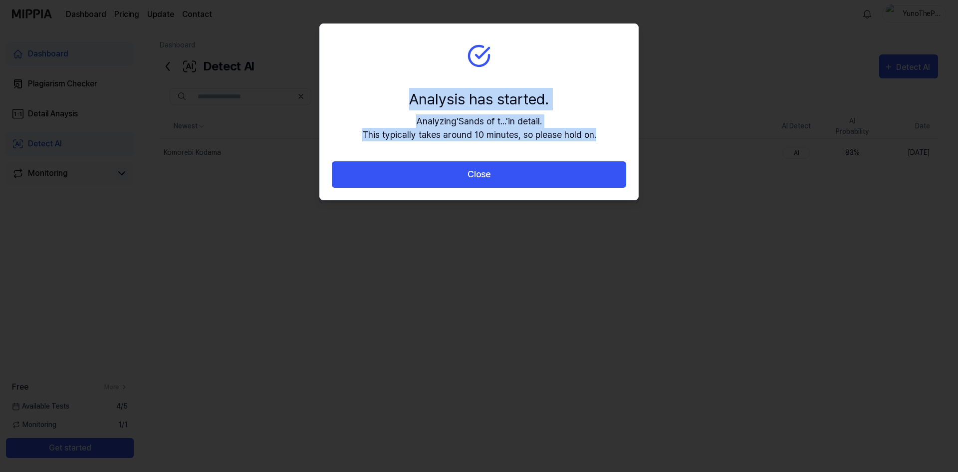
drag, startPoint x: 412, startPoint y: 99, endPoint x: 599, endPoint y: 137, distance: 191.6
click at [599, 137] on section "Analysis has started. Analyzing ' Sands of t... ' in detail. This typically tak…" at bounding box center [479, 92] width 318 height 137
drag, startPoint x: 419, startPoint y: 97, endPoint x: 610, endPoint y: 143, distance: 197.1
click at [610, 143] on section "Analysis has started. Analyzing ' Sands of t... ' in detail. This typically tak…" at bounding box center [479, 92] width 318 height 137
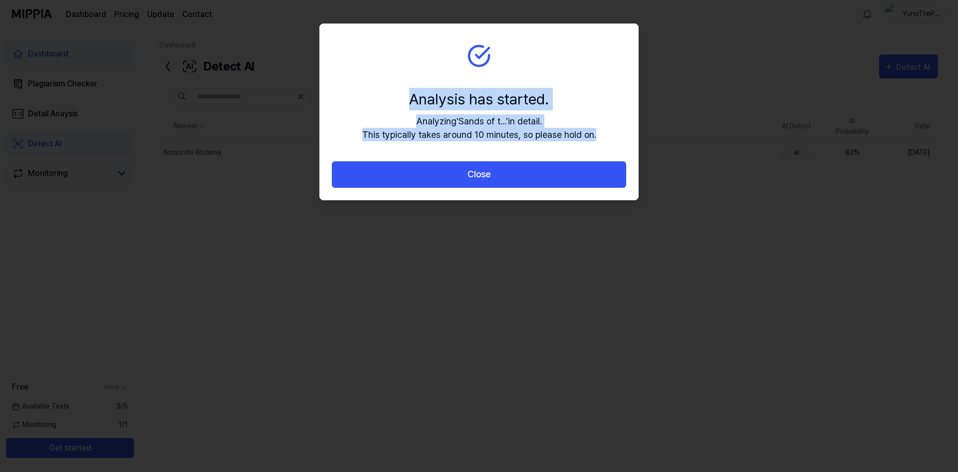
click at [610, 142] on section "Analysis has started. Analyzing ' Sands of t... ' in detail. This typically tak…" at bounding box center [479, 92] width 318 height 137
drag, startPoint x: 408, startPoint y: 95, endPoint x: 608, endPoint y: 139, distance: 205.5
click at [608, 139] on section "Analysis has started. Analyzing ' Sands of t... ' in detail. This typically tak…" at bounding box center [479, 92] width 318 height 137
drag, startPoint x: 594, startPoint y: 138, endPoint x: 398, endPoint y: 96, distance: 200.2
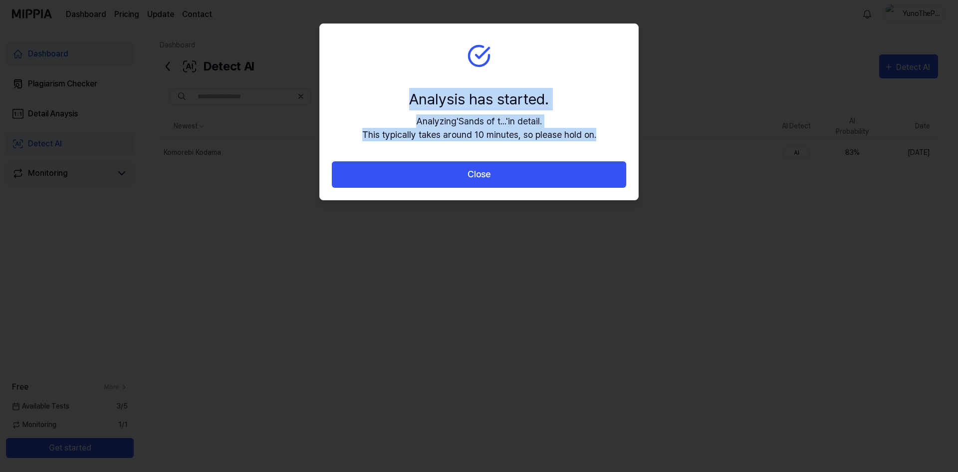
click at [398, 96] on section "Analysis has started. Analyzing ' Sands of t... ' in detail. This typically tak…" at bounding box center [479, 92] width 318 height 137
click at [398, 96] on div "Analysis has started." at bounding box center [479, 99] width 234 height 22
drag, startPoint x: 408, startPoint y: 97, endPoint x: 615, endPoint y: 152, distance: 214.3
click at [615, 152] on section "Analysis has started. Analyzing ' Sands of t... ' in detail. This typically tak…" at bounding box center [479, 92] width 318 height 137
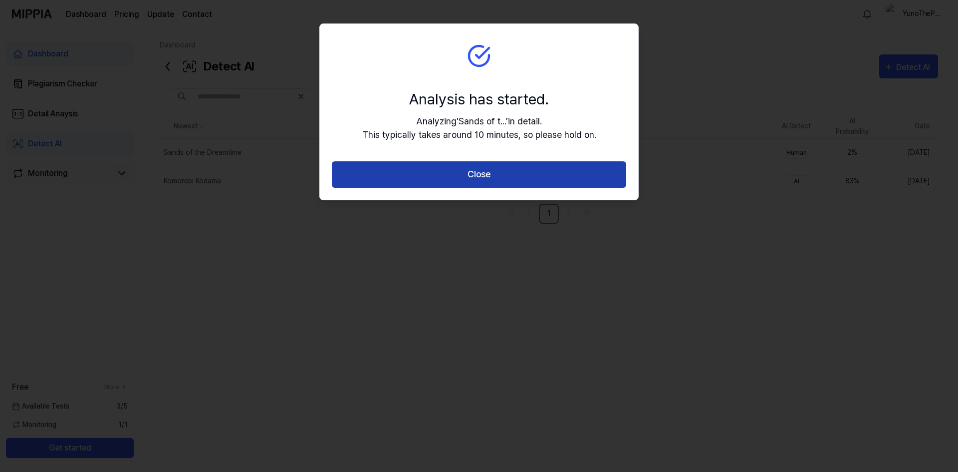
click at [526, 176] on button "Close" at bounding box center [479, 174] width 294 height 26
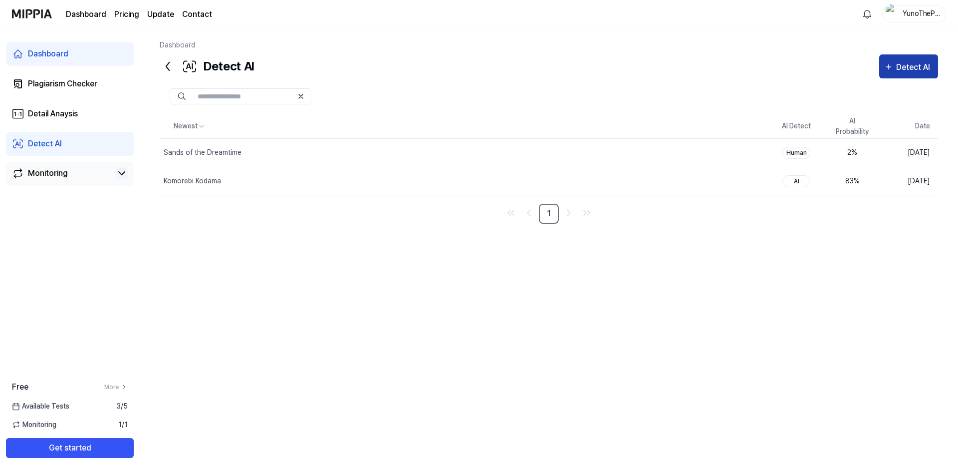
click at [916, 63] on div "Detect AI" at bounding box center [914, 67] width 37 height 13
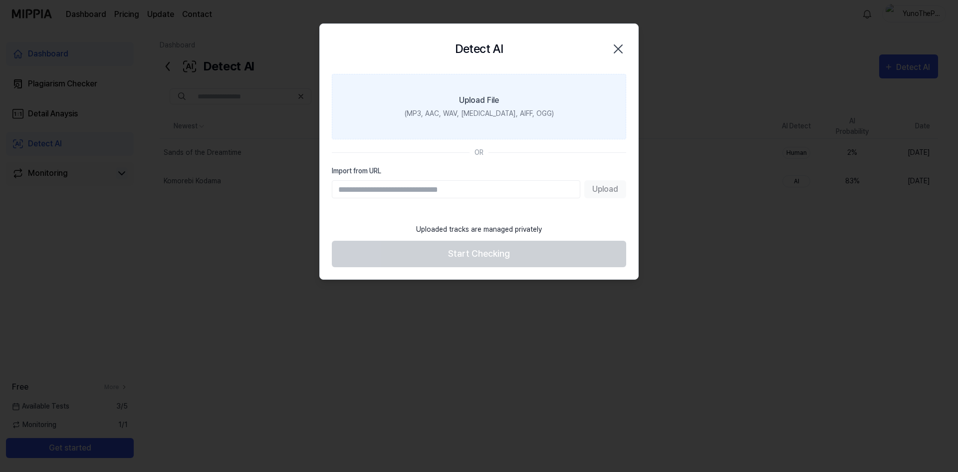
click at [462, 116] on div "(MP3, AAC, WAV, FLAC, AIFF, OGG)" at bounding box center [479, 113] width 149 height 10
click at [0, 0] on input "Upload File (MP3, AAC, WAV, FLAC, AIFF, OGG)" at bounding box center [0, 0] width 0 height 0
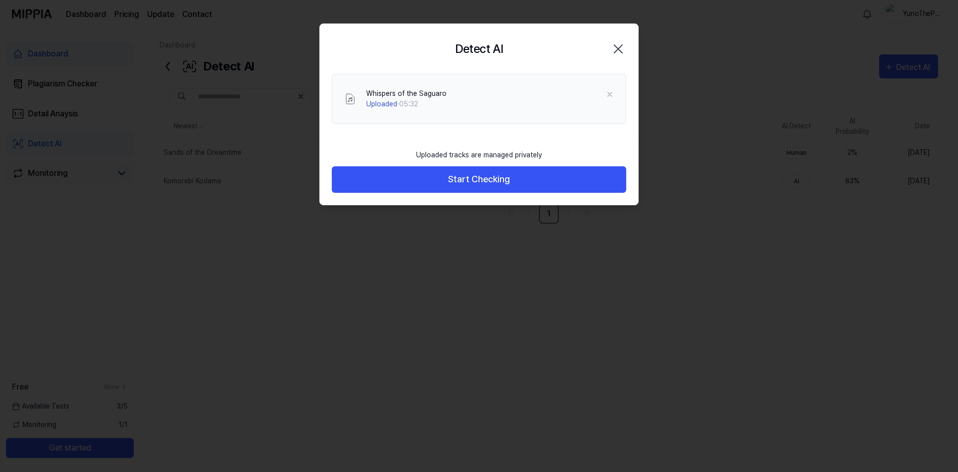
click at [471, 171] on button "Start Checking" at bounding box center [479, 179] width 294 height 26
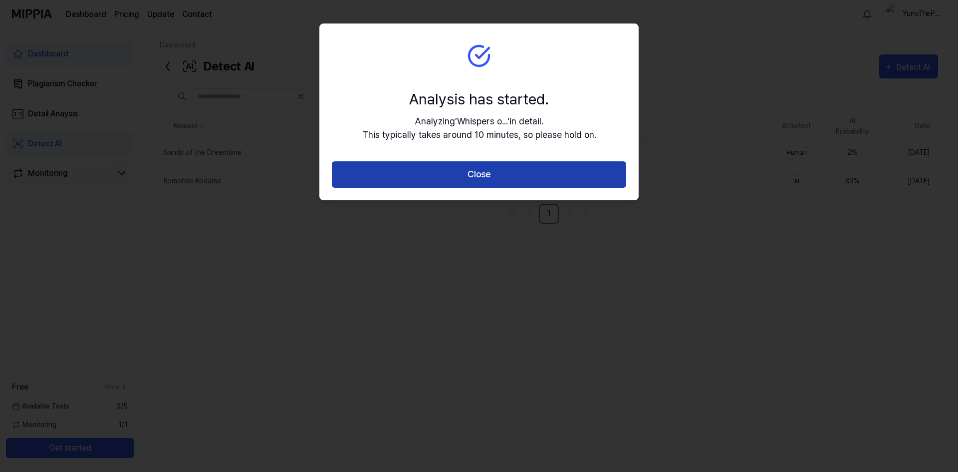
click at [506, 176] on button "Close" at bounding box center [479, 174] width 294 height 26
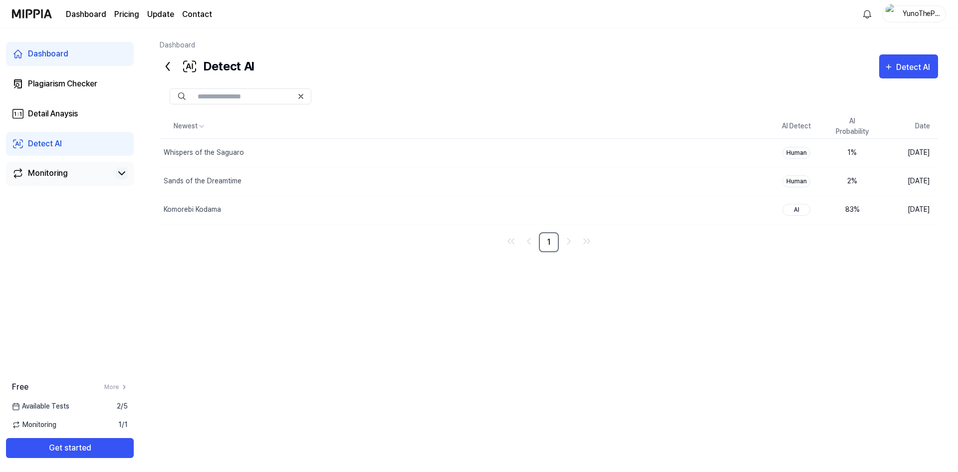
click at [447, 270] on div "Newest AI Detect AI Probability Date Whispers of the Saguaro Delete Human 1 % A…" at bounding box center [549, 267] width 779 height 306
click at [929, 67] on div "Detect AI" at bounding box center [914, 67] width 37 height 13
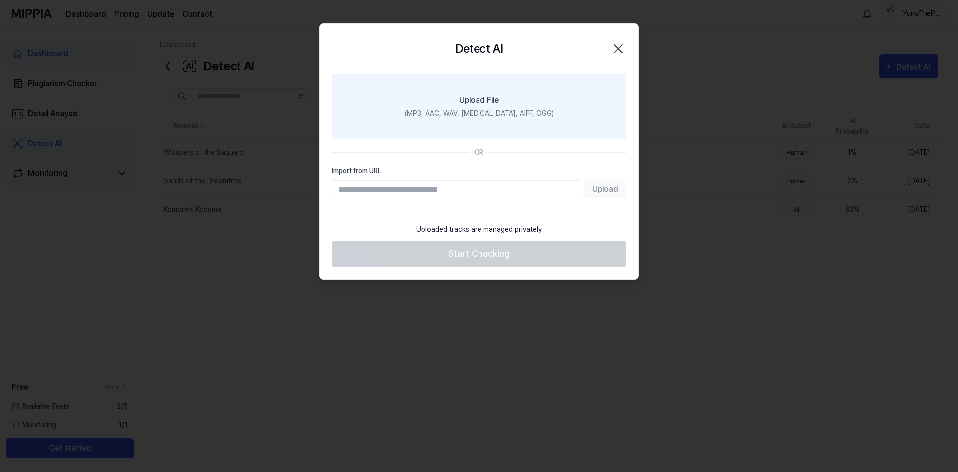
click at [508, 116] on div "(MP3, AAC, WAV, FLAC, AIFF, OGG)" at bounding box center [479, 113] width 149 height 10
click at [0, 0] on input "Upload File (MP3, AAC, WAV, FLAC, AIFF, OGG)" at bounding box center [0, 0] width 0 height 0
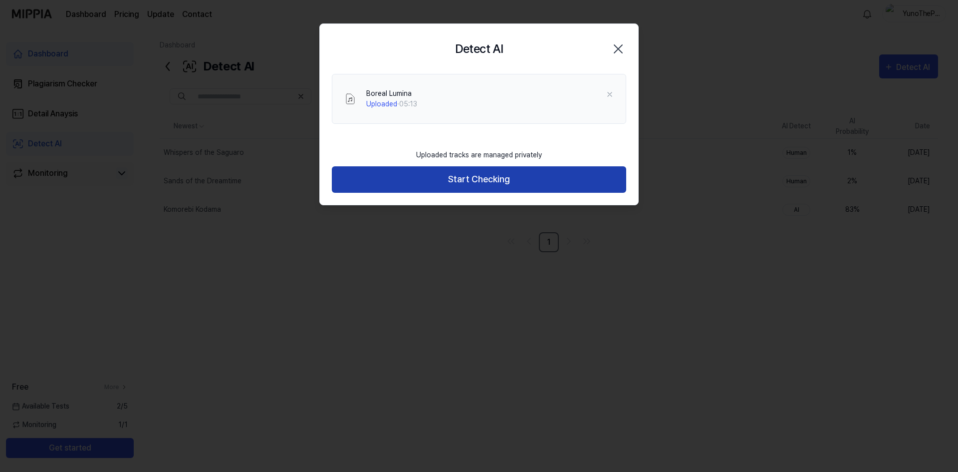
click at [479, 181] on button "Start Checking" at bounding box center [479, 179] width 294 height 26
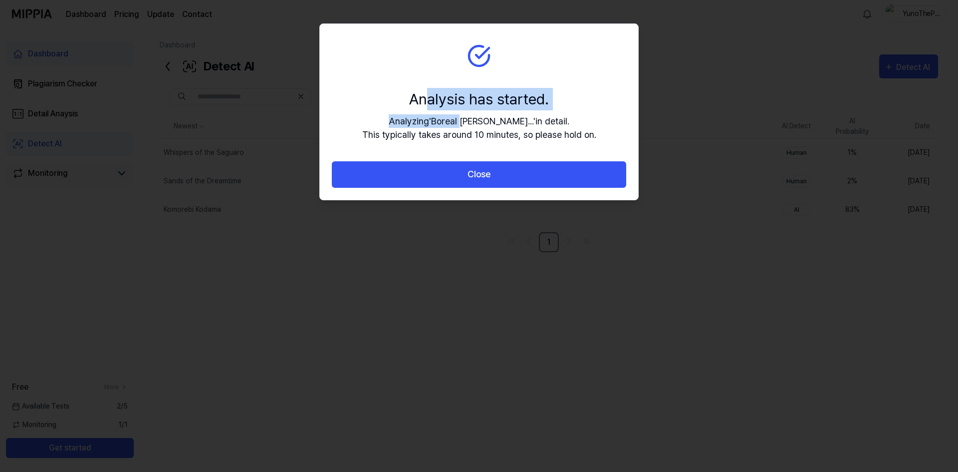
drag, startPoint x: 429, startPoint y: 92, endPoint x: 486, endPoint y: 120, distance: 62.9
click at [486, 120] on div "Analysis has started. Analyzing ' Boreal Lum... ' in detail. This typically tak…" at bounding box center [479, 114] width 234 height 53
click at [486, 120] on div "Analyzing ' Boreal Lum... ' in detail. This typically takes around 10 minutes, …" at bounding box center [479, 127] width 234 height 27
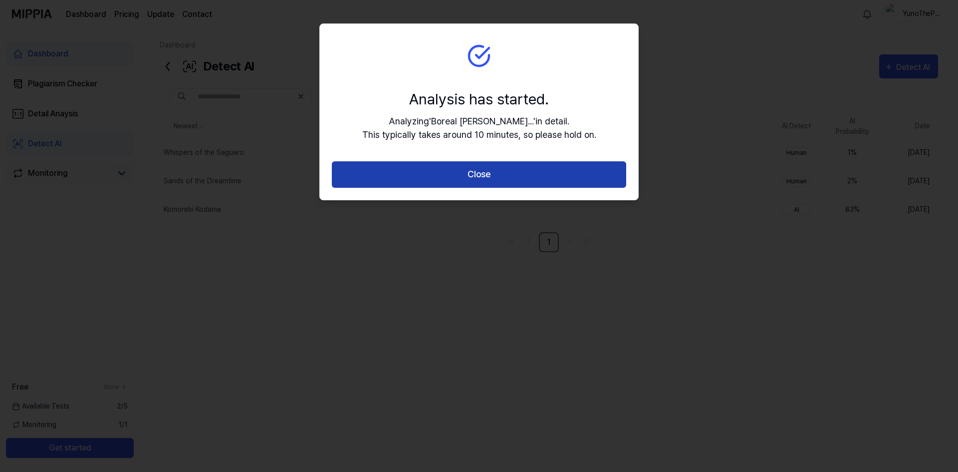
click at [481, 175] on button "Close" at bounding box center [479, 174] width 294 height 26
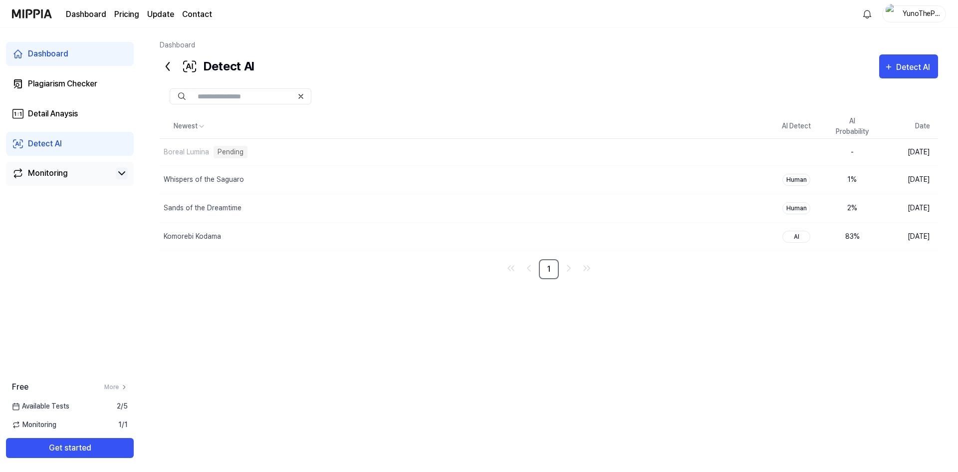
click at [266, 97] on input "text" at bounding box center [245, 96] width 95 height 9
click at [412, 68] on div "Detect AI Detect AI" at bounding box center [549, 66] width 779 height 24
click at [533, 406] on div "Newest AI Detect AI Probability Date Boreal Lumina Delete AI 87 % Aug 27, 2025 …" at bounding box center [549, 267] width 779 height 306
click at [898, 70] on div "Detect AI" at bounding box center [914, 67] width 37 height 13
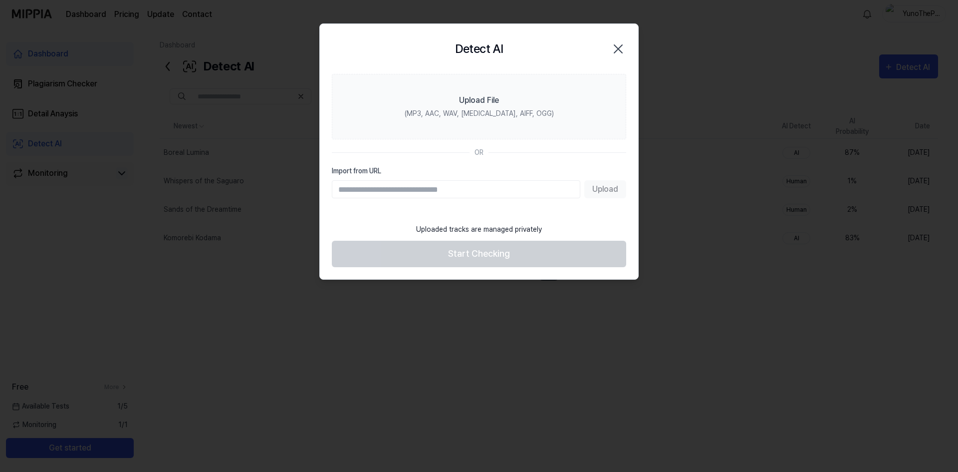
click at [700, 50] on div at bounding box center [479, 236] width 958 height 472
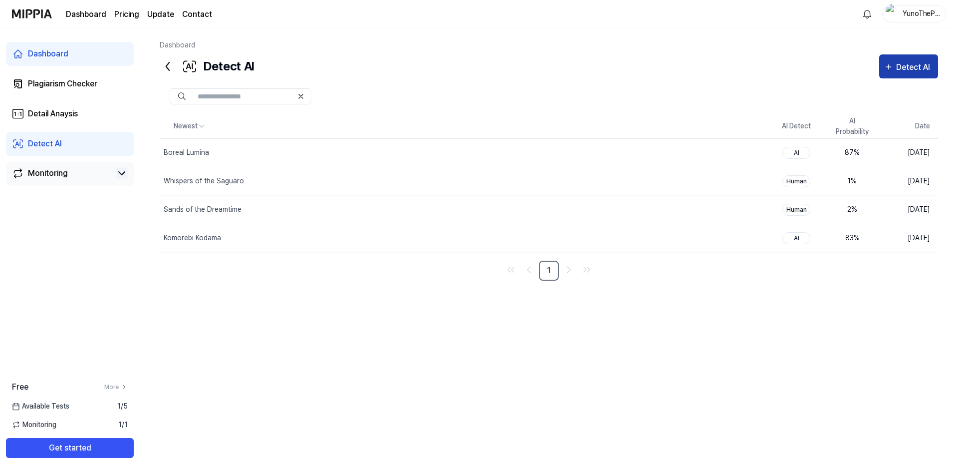
click at [910, 64] on div "Detect AI" at bounding box center [914, 67] width 37 height 13
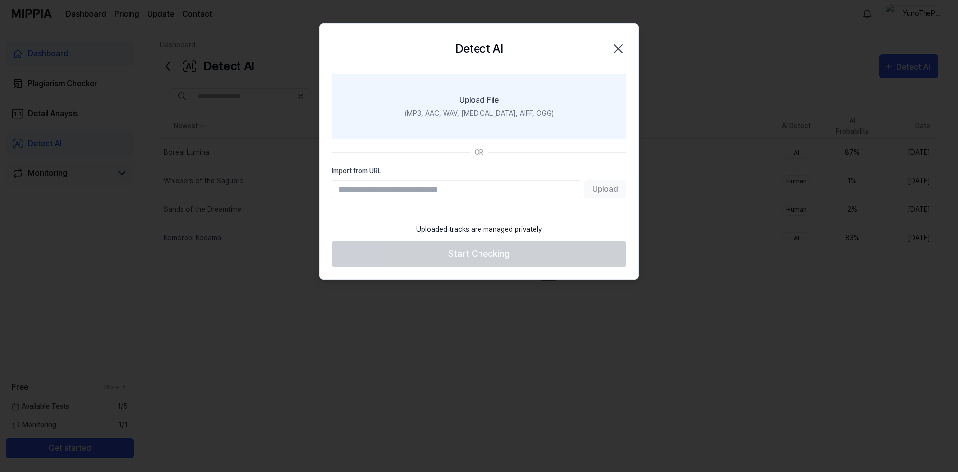
click at [448, 101] on label "Upload File (MP3, AAC, WAV, FLAC, AIFF, OGG)" at bounding box center [479, 106] width 294 height 65
click at [0, 0] on input "Upload File (MP3, AAC, WAV, FLAC, AIFF, OGG)" at bounding box center [0, 0] width 0 height 0
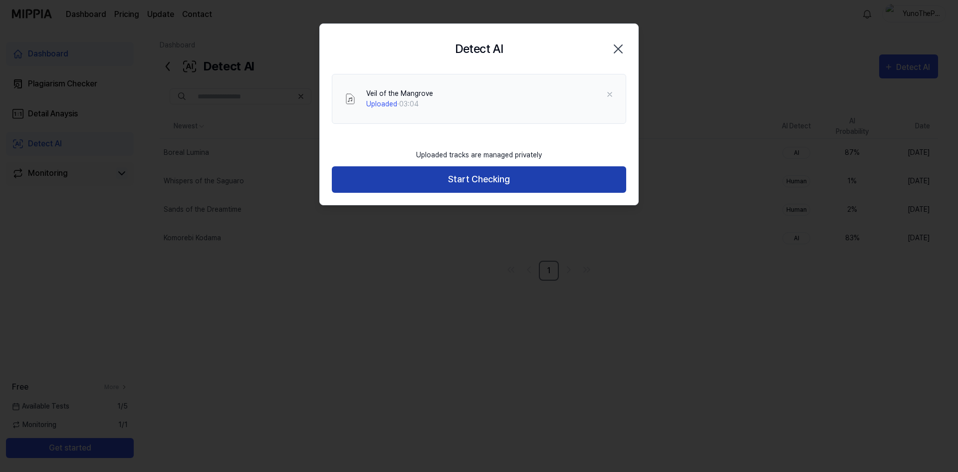
click at [483, 191] on button "Start Checking" at bounding box center [479, 179] width 294 height 26
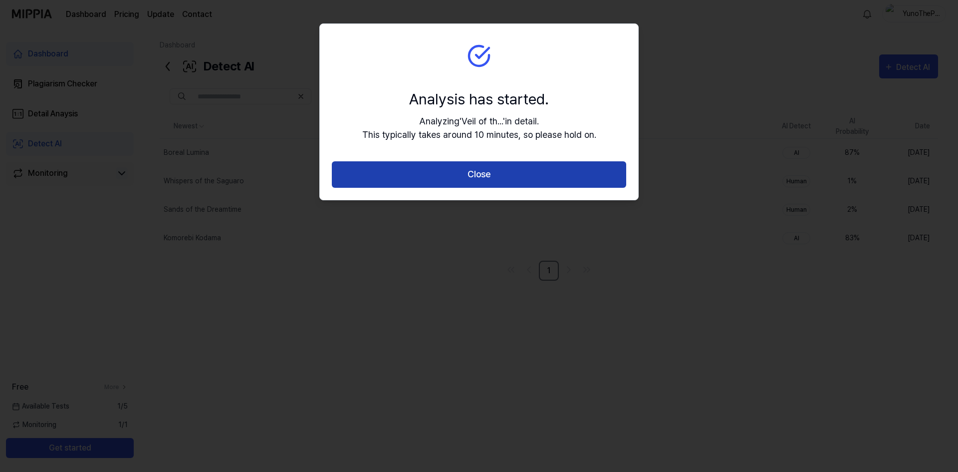
click at [491, 167] on button "Close" at bounding box center [479, 174] width 294 height 26
